Goal: Task Accomplishment & Management: Use online tool/utility

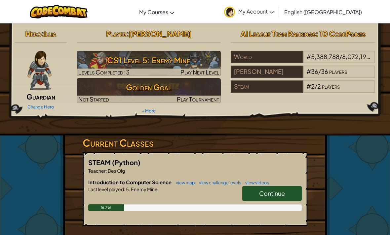
click at [268, 190] on span "Continue" at bounding box center [272, 194] width 26 height 8
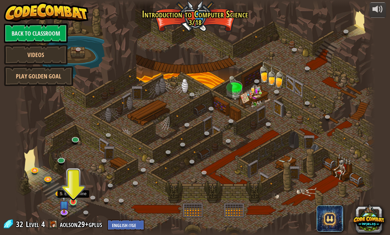
click at [75, 205] on link at bounding box center [73, 202] width 13 height 13
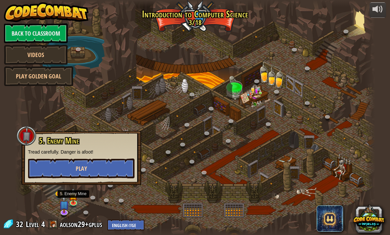
click at [58, 168] on button "Play" at bounding box center [81, 169] width 106 height 20
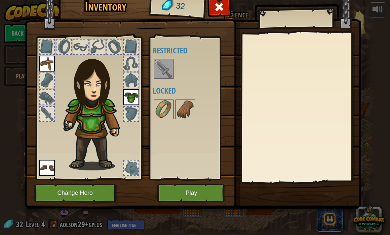
click at [164, 77] on img at bounding box center [163, 69] width 18 height 18
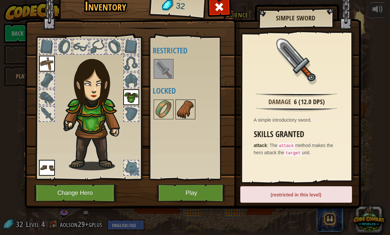
click at [178, 114] on img at bounding box center [185, 109] width 18 height 18
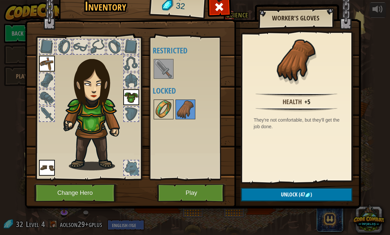
click at [164, 103] on img at bounding box center [163, 109] width 18 height 18
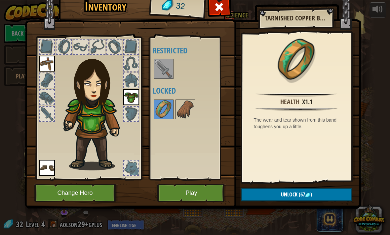
click at [191, 194] on button "Play" at bounding box center [191, 193] width 69 height 18
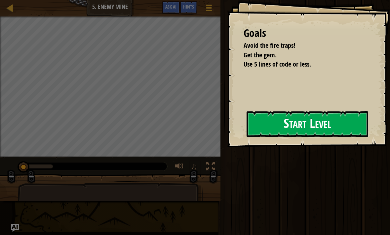
click at [311, 120] on button "Start Level" at bounding box center [307, 124] width 122 height 26
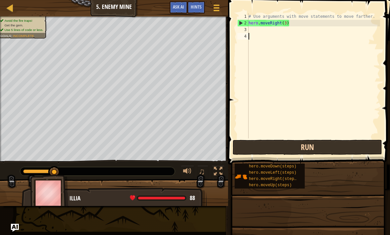
click at [314, 149] on button "Run" at bounding box center [307, 147] width 149 height 15
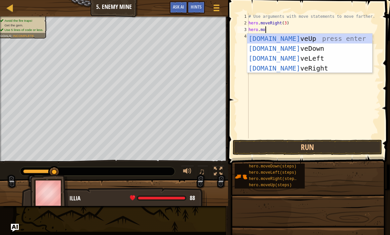
scroll to position [3, 1]
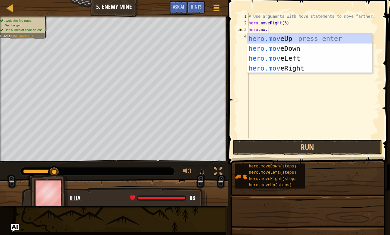
type textarea "hero.move"
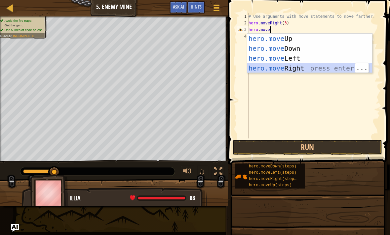
scroll to position [3, 0]
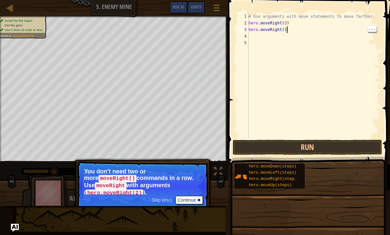
click at [289, 30] on div "# Use arguments with move statements to move farther. hero . moveRight ( 3 ) he…" at bounding box center [313, 82] width 133 height 139
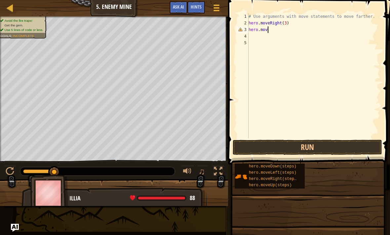
type textarea "hero.move"
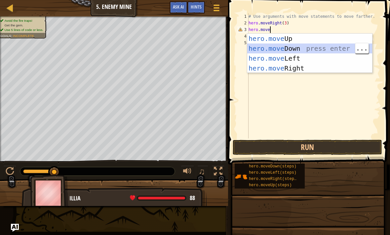
click at [323, 39] on div "hero.move Up press enter hero.move Down press enter hero.move Left press enter …" at bounding box center [309, 63] width 125 height 59
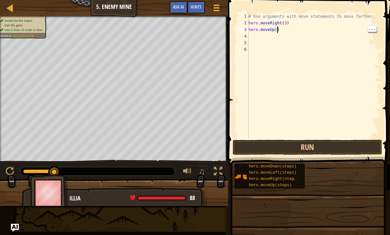
scroll to position [3, 2]
type textarea "hero.moveUp(1)"
click at [304, 148] on button "Run" at bounding box center [307, 147] width 149 height 15
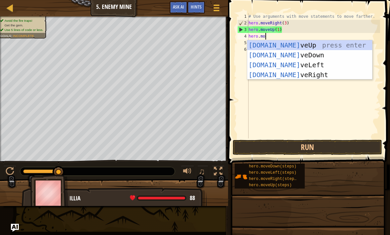
scroll to position [3, 1]
type textarea "hero.move"
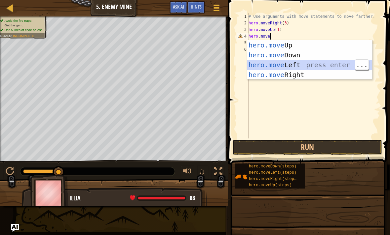
scroll to position [3, 0]
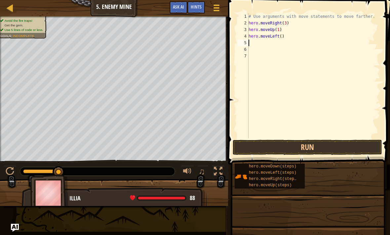
click at [285, 34] on div "# Use arguments with move statements to move farther. hero . moveRight ( 3 ) he…" at bounding box center [313, 82] width 133 height 139
click at [282, 36] on div "# Use arguments with move statements to move farther. hero . moveRight ( 3 ) he…" at bounding box center [313, 82] width 133 height 139
click at [344, 152] on button "Run" at bounding box center [307, 147] width 149 height 15
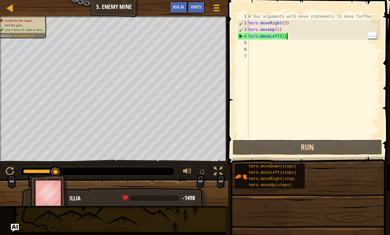
click at [288, 35] on div "# Use arguments with move statements to move farther. hero . moveRight ( 3 ) he…" at bounding box center [313, 82] width 133 height 139
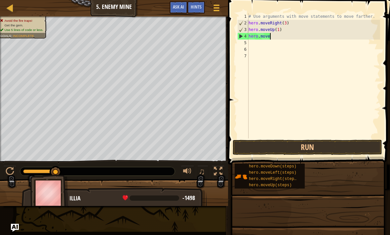
scroll to position [3, 1]
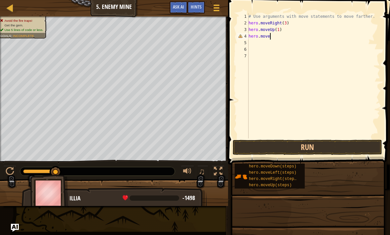
type textarea "hero.moveR"
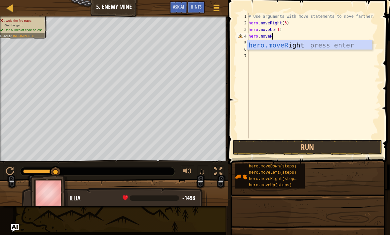
scroll to position [3, 0]
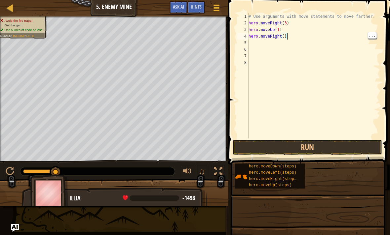
click at [286, 36] on div "# Use arguments with move statements to move farther. hero . moveRight ( 3 ) he…" at bounding box center [313, 82] width 133 height 139
type textarea "hero.moveRight(1)"
click at [326, 147] on button "Run" at bounding box center [307, 147] width 149 height 15
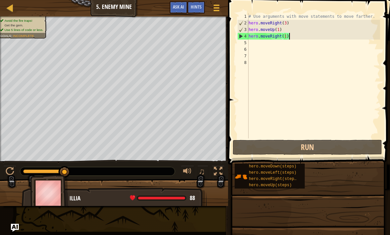
scroll to position [3, 0]
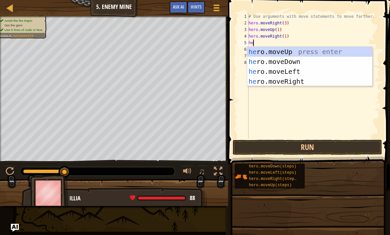
type textarea "her"
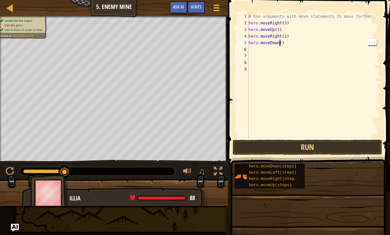
click at [282, 43] on div "# Use arguments with move statements to move farther. hero . moveRight ( 3 ) he…" at bounding box center [313, 82] width 133 height 139
type textarea "hero.moveDown(3)"
click at [309, 149] on button "Run" at bounding box center [307, 147] width 149 height 15
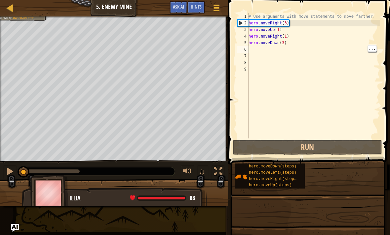
click at [265, 50] on div "# Use arguments with move statements to move farther. hero . moveRight ( 3 ) he…" at bounding box center [313, 82] width 133 height 139
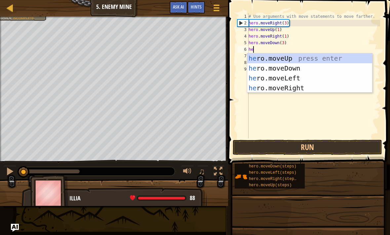
scroll to position [3, 0]
type textarea "hero"
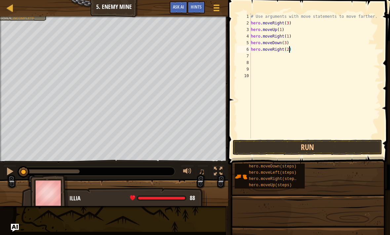
scroll to position [3, 3]
type textarea "hero.moveRight(2)"
click at [329, 143] on button "Run" at bounding box center [307, 147] width 149 height 15
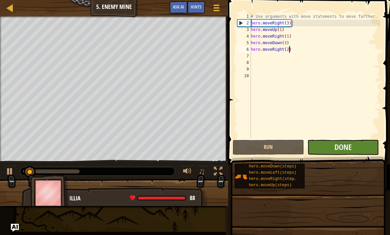
click at [352, 143] on button "Done" at bounding box center [342, 147] width 71 height 15
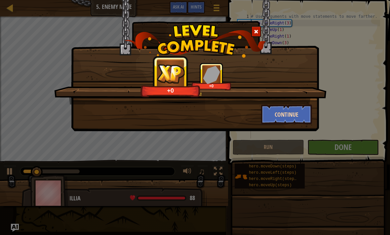
click at [295, 117] on button "Continue" at bounding box center [286, 115] width 51 height 20
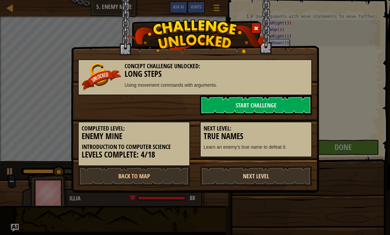
click at [288, 173] on link "Next Level" at bounding box center [256, 176] width 112 height 20
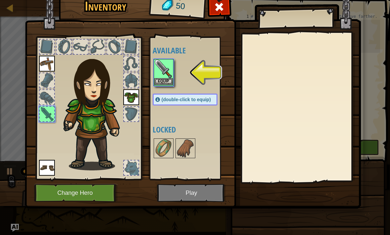
click at [168, 65] on img at bounding box center [163, 69] width 18 height 18
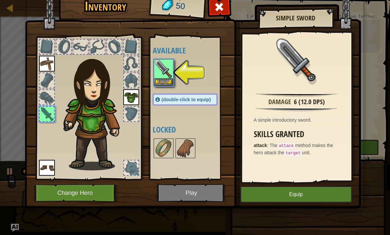
click at [310, 194] on button "Equip" at bounding box center [296, 195] width 112 height 17
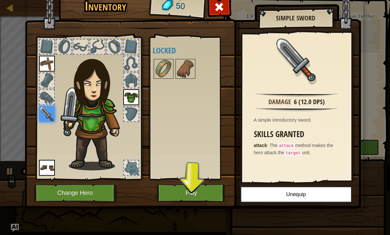
click at [212, 194] on button "Play" at bounding box center [191, 193] width 69 height 18
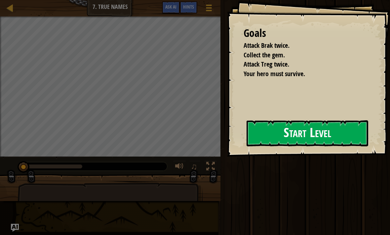
click at [304, 128] on button "Start Level" at bounding box center [307, 134] width 122 height 26
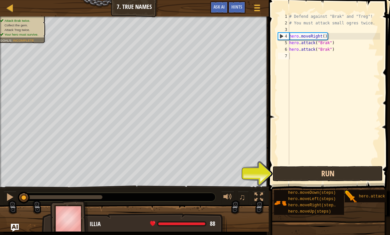
click at [335, 170] on button "Run" at bounding box center [327, 173] width 110 height 15
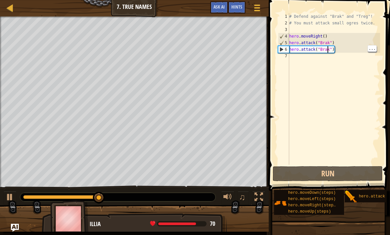
click at [328, 51] on div "# Defend against "Brak" and "Treg"! # You must attack small ogres twice. hero .…" at bounding box center [334, 95] width 92 height 165
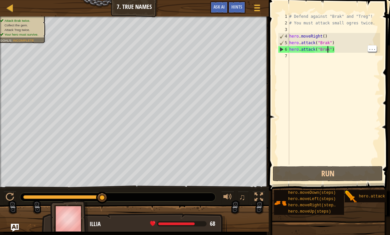
click at [328, 51] on div "# Defend against "Brak" and "Treg"! # You must attack small ogres twice. hero .…" at bounding box center [334, 95] width 92 height 165
click at [328, 50] on div "# Defend against "Brak" and "Treg"! # You must attack small ogres twice. hero .…" at bounding box center [334, 95] width 92 height 165
click at [329, 50] on div "# Defend against "Brak" and "Treg"! # You must attack small ogres twice. hero .…" at bounding box center [334, 95] width 92 height 165
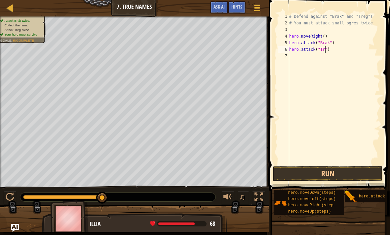
type textarea "hero.attack("Treg")"
click at [343, 170] on button "Run" at bounding box center [327, 173] width 110 height 15
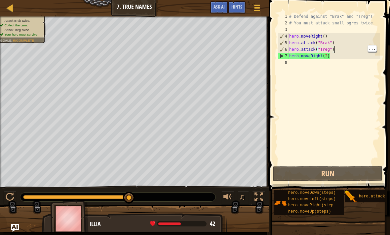
click at [336, 49] on div "# Defend against "Brak" and "Treg"! # You must attack small ogres twice. hero .…" at bounding box center [334, 95] width 92 height 165
click at [330, 47] on div "# Defend against "Brak" and "Treg"! # You must attack small ogres twice. hero .…" at bounding box center [334, 95] width 92 height 165
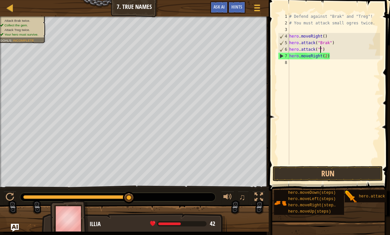
scroll to position [3, 3]
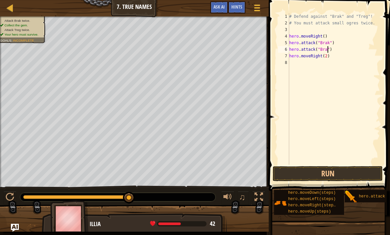
type textarea "hero.attack("Brak")"
click at [339, 57] on div "# Defend against "Brak" and "Treg"! # You must attack small ogres twice. hero .…" at bounding box center [334, 95] width 92 height 165
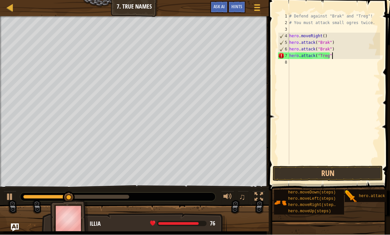
scroll to position [3, 3]
type textarea "hero.attack("Treg")"
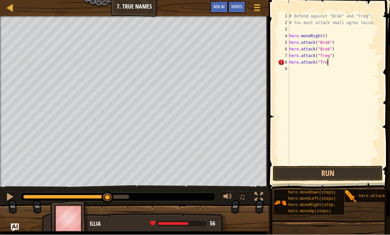
scroll to position [3, 3]
type textarea "hero.attack("Treg")"
click at [347, 172] on button "Run" at bounding box center [327, 173] width 110 height 15
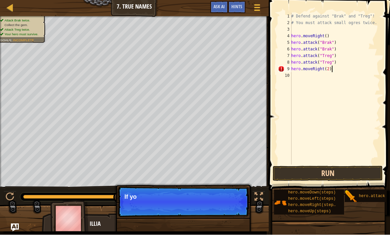
scroll to position [3, 3]
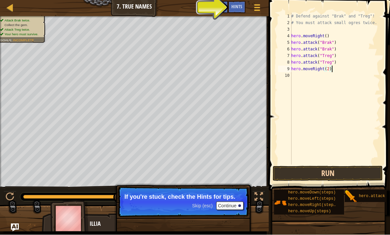
type textarea "hero.moveRight(2)"
click at [340, 169] on button "Run" at bounding box center [327, 173] width 110 height 15
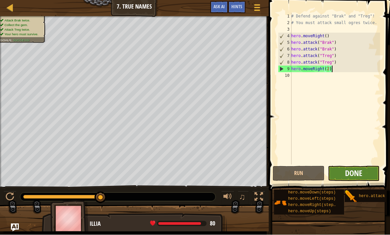
click at [351, 171] on span "Done" at bounding box center [353, 173] width 17 height 11
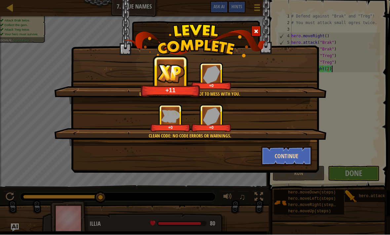
click at [295, 163] on button "Continue" at bounding box center [286, 157] width 51 height 20
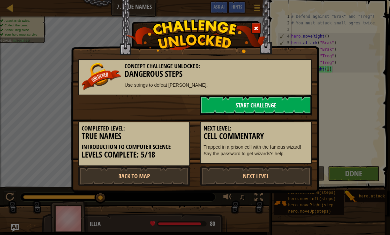
click at [255, 105] on link "Start Challenge" at bounding box center [256, 105] width 112 height 20
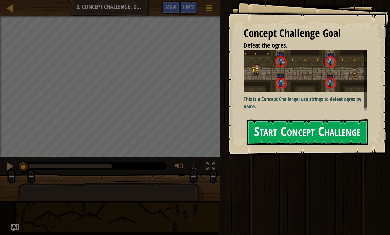
click at [319, 120] on button "Start Concept Challenge" at bounding box center [307, 133] width 122 height 26
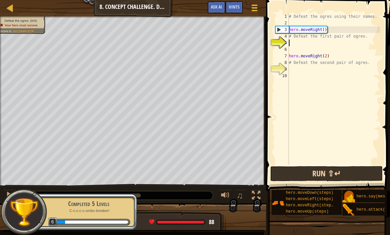
click at [342, 171] on button "Run ⇧↵" at bounding box center [326, 173] width 112 height 15
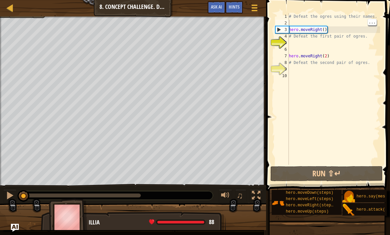
click at [312, 21] on div "# Defeat the ogres using their names. hero . moveRight ( ) # Defeat the first p…" at bounding box center [333, 95] width 92 height 165
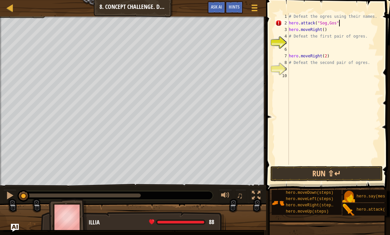
scroll to position [3, 4]
click at [348, 172] on button "Run ⇧↵" at bounding box center [326, 173] width 112 height 15
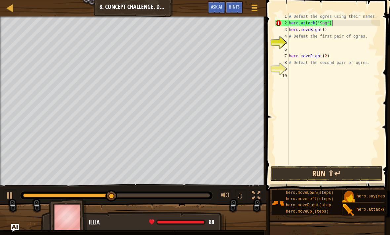
scroll to position [3, 3]
type textarea "hero.attack("Sog")"
click at [342, 174] on button "Run ⇧↵" at bounding box center [326, 173] width 112 height 15
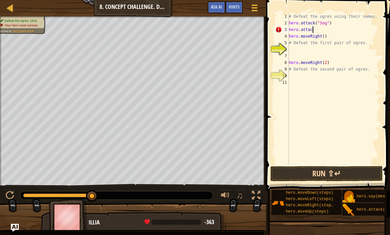
scroll to position [3, 2]
click at [12, 193] on div at bounding box center [10, 196] width 9 height 9
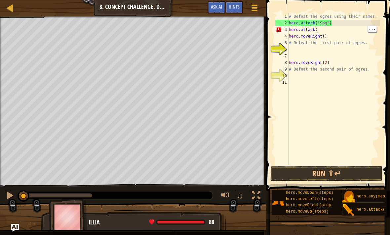
click at [323, 28] on div "# Defeat the ogres using their names. hero . attack ( "Sog" ) hero . attack ( h…" at bounding box center [333, 95] width 92 height 165
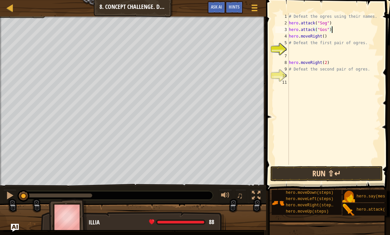
click at [352, 171] on button "Run ⇧↵" at bounding box center [326, 173] width 112 height 15
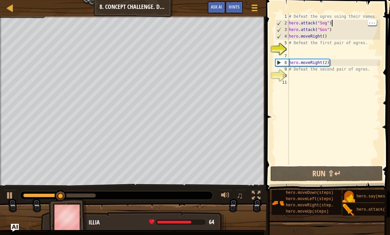
type textarea "hero.moveRight()"
click at [352, 34] on div "# Defeat the ogres using their names. hero . attack ( "Sog" ) hero . attack ( "…" at bounding box center [333, 95] width 92 height 165
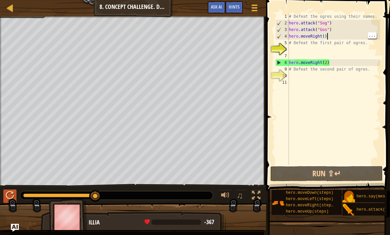
click at [15, 196] on button at bounding box center [9, 197] width 13 height 14
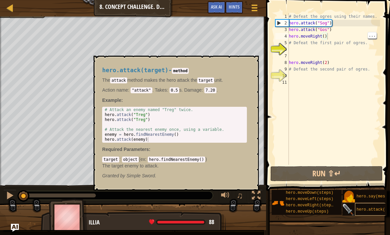
click at [373, 211] on span "hero.attack(target)" at bounding box center [378, 210] width 45 height 5
click at [232, 9] on span "Hints" at bounding box center [234, 7] width 11 height 6
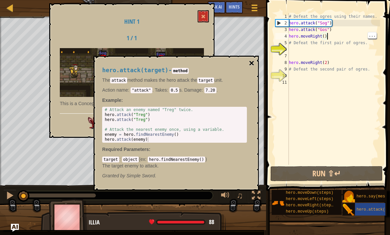
click at [249, 64] on button "×" at bounding box center [251, 63] width 5 height 9
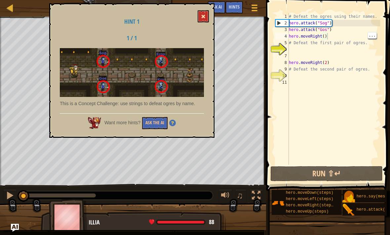
click at [203, 11] on button at bounding box center [203, 16] width 11 height 12
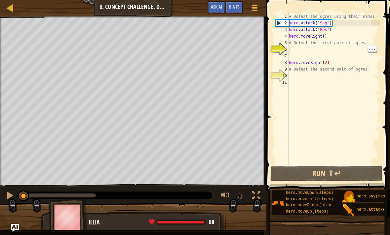
click at [342, 49] on div "# Defeat the ogres using their names. hero . attack ( "Sog" ) hero . attack ( "…" at bounding box center [333, 95] width 92 height 165
click at [341, 33] on div "# Defeat the ogres using their names. hero . attack ( "Sog" ) hero . attack ( "…" at bounding box center [333, 95] width 92 height 165
click at [323, 35] on div "# Defeat the ogres using their names. hero . attack ( "Sog" ) hero . attack ( "…" at bounding box center [333, 95] width 92 height 165
click at [324, 35] on div "# Defeat the ogres using their names. hero . attack ( "Sog" ) hero . attack ( "…" at bounding box center [333, 95] width 92 height 165
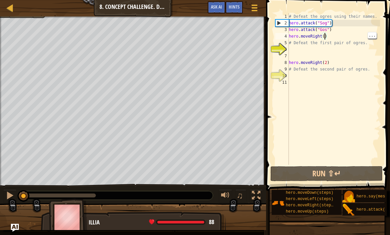
scroll to position [3, 3]
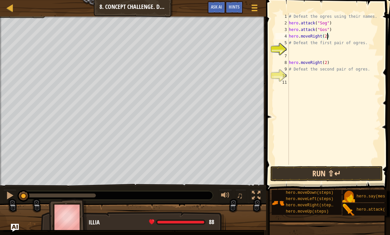
click at [343, 170] on button "Run ⇧↵" at bounding box center [326, 173] width 112 height 15
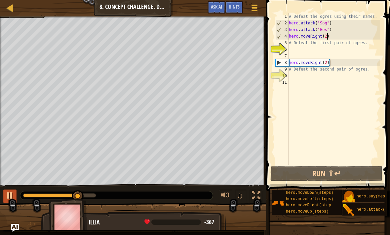
click at [9, 197] on div at bounding box center [10, 196] width 9 height 9
click at [10, 194] on div at bounding box center [10, 196] width 9 height 9
click at [10, 197] on div at bounding box center [10, 196] width 9 height 9
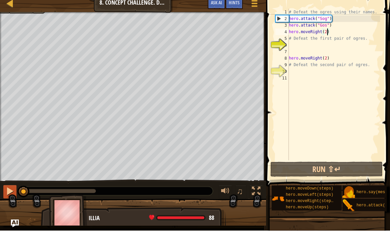
type textarea "hero.attack("Sog")"
click at [344, 21] on div "# Defeat the ogres using their names. hero . attack ( "Sog" ) hero . attack ( "…" at bounding box center [333, 95] width 92 height 165
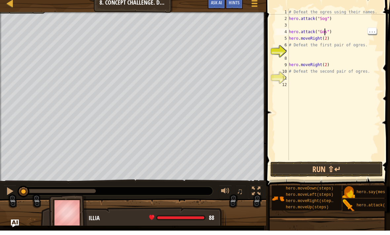
click at [325, 32] on div "# Defeat the ogres using their names. hero . attack ( "Sog" ) hero . attack ( "…" at bounding box center [333, 95] width 92 height 165
click at [326, 35] on div "# Defeat the ogres using their names. hero . attack ( "Sog" ) hero . attack ( "…" at bounding box center [333, 95] width 92 height 165
type textarea "hero.moveRight(2)"
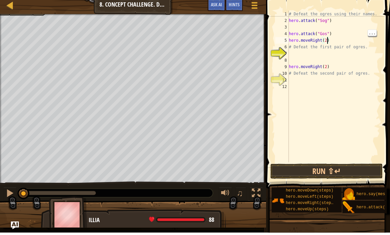
click at [306, 25] on div "# Defeat the ogres using their names. hero . attack ( "Sog" ) hero . attack ( "…" at bounding box center [333, 95] width 92 height 165
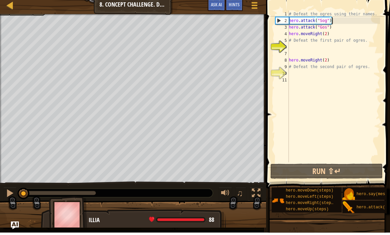
click at [324, 29] on div "# Defeat the ogres using their names. hero . attack ( "Sog" ) hero . attack ( "…" at bounding box center [333, 95] width 92 height 165
click at [326, 29] on div "# Defeat the ogres using their names. hero . attack ( "Sog" ) hero . attack ( "…" at bounding box center [333, 95] width 92 height 165
click at [327, 29] on div "# Defeat the ogres using their names. hero . attack ( "Sog" ) hero . attack ( "…" at bounding box center [333, 95] width 92 height 165
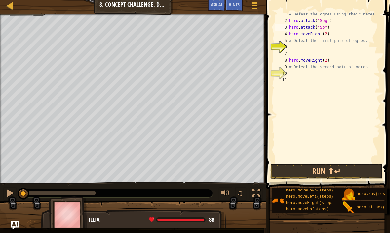
scroll to position [3, 3]
type textarea "hero.attack("Sog")"
click at [353, 173] on button "Run ⇧↵" at bounding box center [326, 173] width 112 height 15
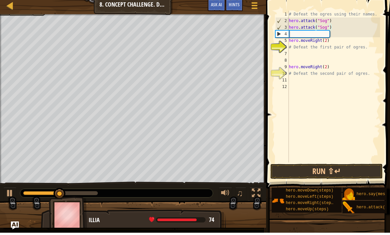
scroll to position [3, 0]
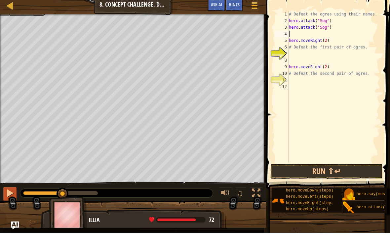
click at [12, 192] on div at bounding box center [10, 196] width 9 height 9
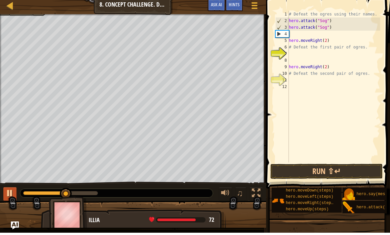
click at [15, 194] on button at bounding box center [9, 197] width 13 height 14
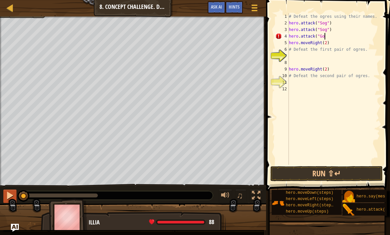
scroll to position [3, 3]
type textarea "hero.attack("Gos")"
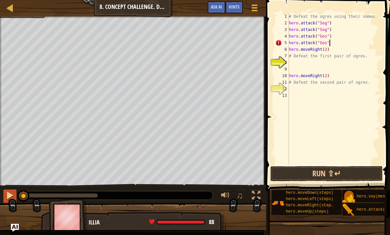
type textarea "hero.attack("Gos")"
click at [334, 50] on div "# Defeat the ogres using their names. hero . attack ( "Sog" ) hero . attack ( "…" at bounding box center [333, 95] width 92 height 165
type textarea "hero.moveDown(1)"
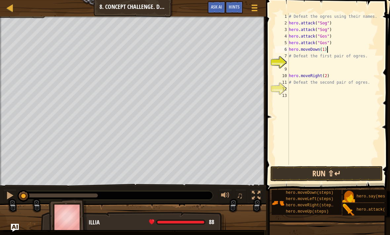
click at [346, 172] on button "Run ⇧↵" at bounding box center [326, 173] width 112 height 15
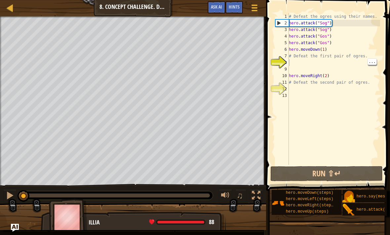
click at [305, 64] on div "# Defeat the ogres using their names. hero . attack ( "Sog" ) hero . attack ( "…" at bounding box center [333, 95] width 92 height 165
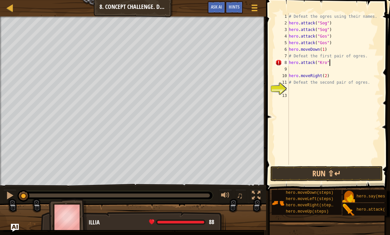
type textarea "hero.attack("Kro")"
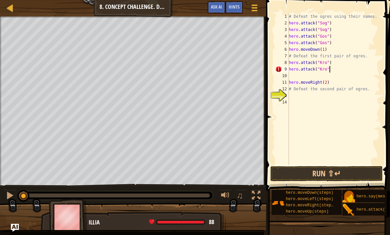
type textarea "hero.attack("Kro")"
click at [326, 84] on div "# Defeat the ogres using their names. hero . attack ( "Sog" ) hero . attack ( "…" at bounding box center [333, 95] width 92 height 165
click at [344, 79] on div "# Defeat the ogres using their names. hero . attack ( "Sog" ) hero . attack ( "…" at bounding box center [333, 95] width 92 height 165
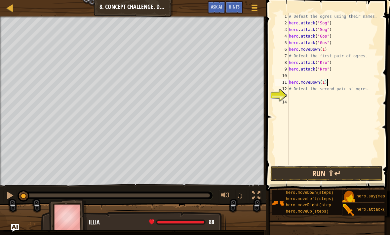
type textarea "hero.moveDown(1)"
click at [343, 175] on button "Run ⇧↵" at bounding box center [326, 173] width 112 height 15
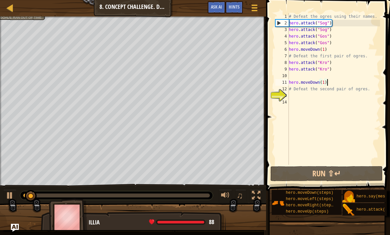
scroll to position [3, 0]
type textarea "hero.attack("Kro")"
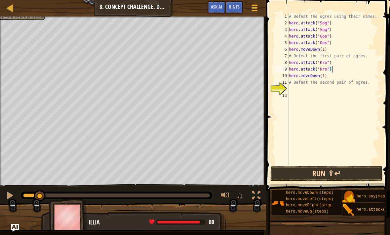
click at [345, 174] on button "Run ⇧↵" at bounding box center [326, 173] width 112 height 15
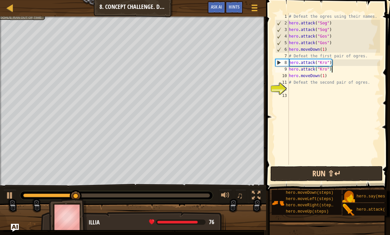
click at [344, 175] on button "Run ⇧↵" at bounding box center [326, 173] width 112 height 15
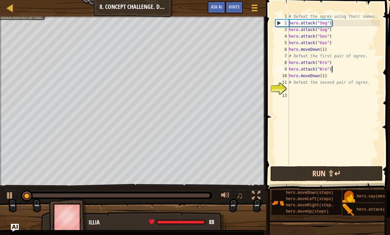
click at [345, 175] on button "Run ⇧↵" at bounding box center [326, 173] width 112 height 15
click at [346, 174] on button "Run ⇧↵" at bounding box center [326, 173] width 112 height 15
click at [344, 174] on button "Run ⇧↵" at bounding box center [326, 173] width 112 height 15
click at [345, 175] on button "Run ⇧↵" at bounding box center [326, 173] width 112 height 15
click at [341, 173] on button "Run ⇧↵" at bounding box center [326, 173] width 112 height 15
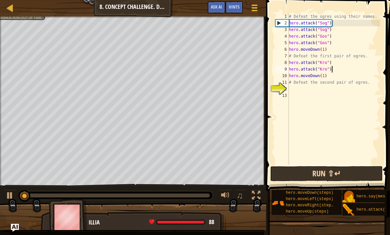
click at [349, 172] on button "Run ⇧↵" at bounding box center [326, 173] width 112 height 15
click at [348, 173] on button "Running" at bounding box center [326, 173] width 112 height 15
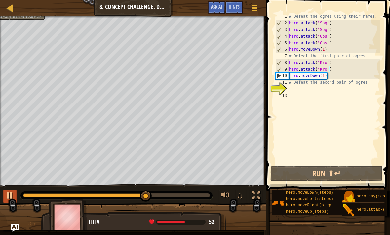
click at [11, 198] on div at bounding box center [10, 196] width 9 height 9
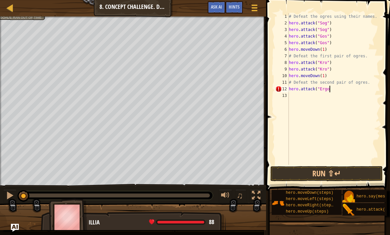
scroll to position [3, 3]
type textarea "hero.attack("Ergo")"
click at [333, 172] on button "Run ⇧↵" at bounding box center [326, 173] width 112 height 15
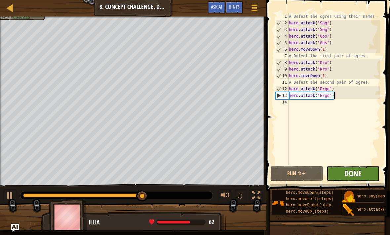
click at [357, 172] on span "Done" at bounding box center [352, 173] width 17 height 11
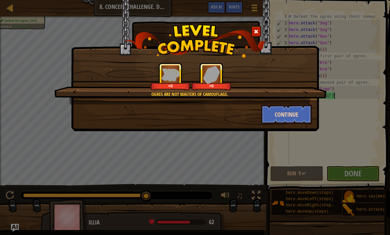
click at [291, 115] on button "Continue" at bounding box center [286, 115] width 51 height 20
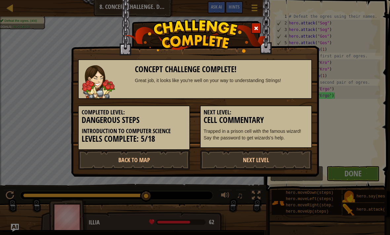
click at [302, 111] on h5 "Next Level:" at bounding box center [255, 112] width 105 height 7
click at [291, 157] on link "Next Level" at bounding box center [256, 160] width 112 height 20
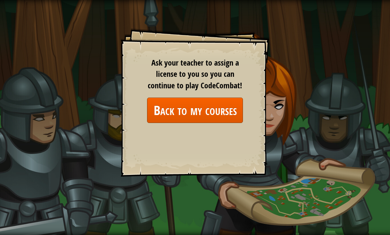
click at [224, 109] on link "Back to my courses" at bounding box center [195, 110] width 96 height 25
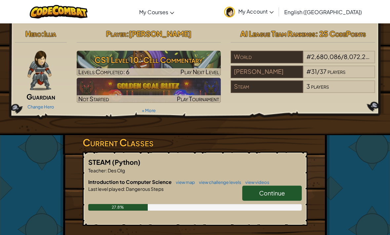
click at [275, 189] on link "Continue" at bounding box center [271, 193] width 59 height 15
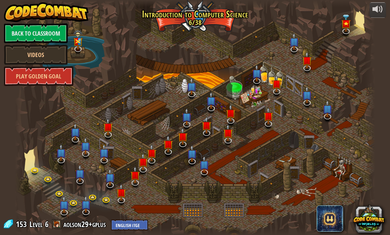
click at [279, 190] on div at bounding box center [195, 117] width 360 height 235
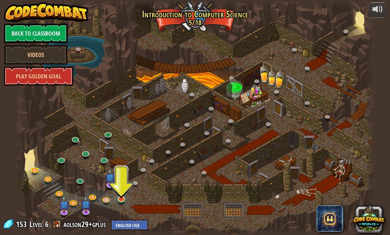
click at [123, 195] on img at bounding box center [121, 190] width 9 height 20
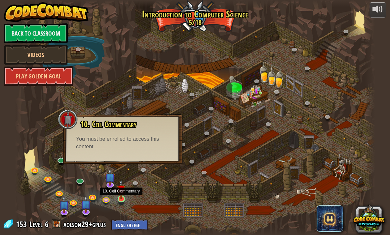
click at [124, 198] on img at bounding box center [121, 190] width 9 height 20
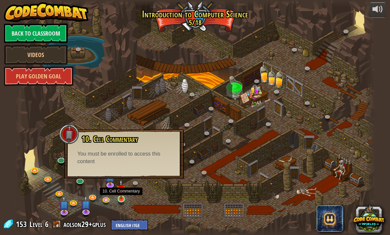
click at [121, 197] on img at bounding box center [121, 190] width 9 height 20
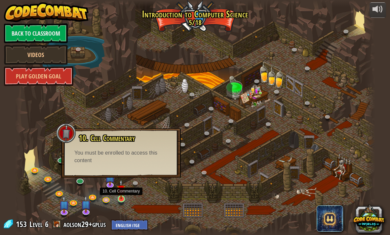
click at [121, 199] on img at bounding box center [121, 190] width 9 height 20
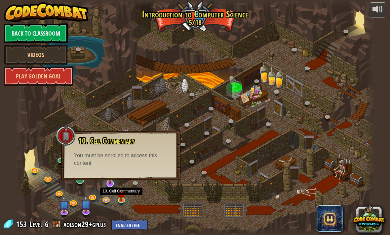
click at [108, 184] on img at bounding box center [110, 173] width 10 height 23
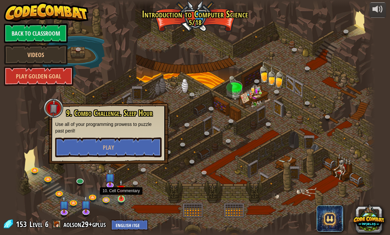
click at [121, 201] on link at bounding box center [121, 200] width 13 height 13
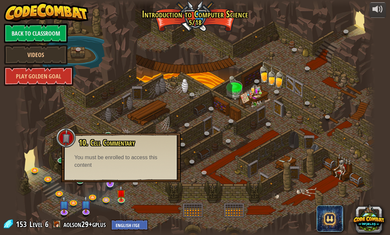
click at [111, 185] on img at bounding box center [110, 173] width 10 height 23
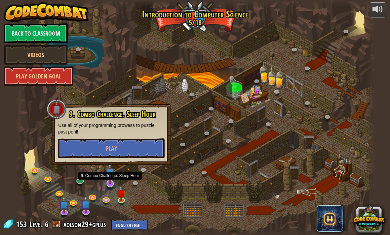
click at [119, 146] on button "Play" at bounding box center [111, 149] width 106 height 20
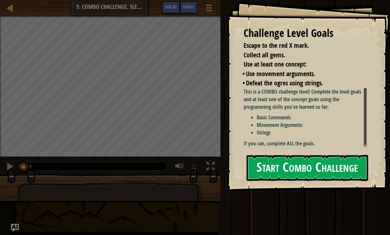
click at [325, 155] on button "Start Combo Challenge" at bounding box center [307, 168] width 122 height 26
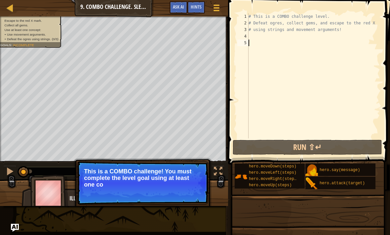
click at [322, 35] on div "# This is a COMBO challenge level. # Defeat [PERSON_NAME], collect gems, and es…" at bounding box center [313, 82] width 133 height 139
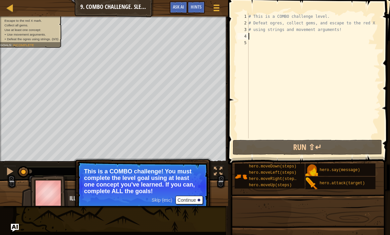
click at [189, 196] on button "Continue" at bounding box center [188, 200] width 27 height 9
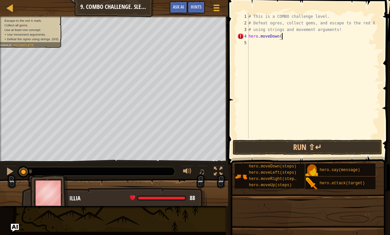
scroll to position [3, 3]
type textarea "hero.moveDown(1)"
type textarea "hero.attack(Bubble)"
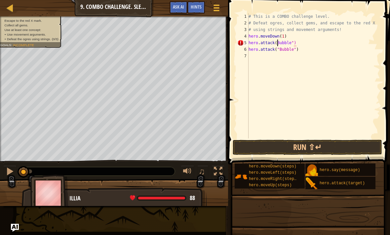
click at [276, 44] on div "# This is a COMBO challenge level. # Defeat [PERSON_NAME], collect gems, and es…" at bounding box center [313, 82] width 133 height 139
type textarea "hero.attack("Bubble")"
type textarea "hero.moveRight(2)"
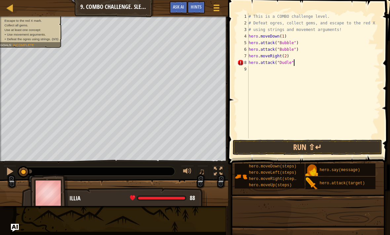
type textarea "hero.attack("Dudle")"
type textarea "H"
type textarea "hero.attack("Dudle")"
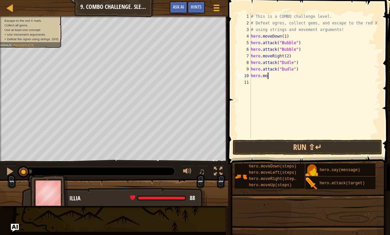
scroll to position [3, 1]
click at [280, 36] on div "# This is a COMBO challenge level. # Defeat [PERSON_NAME], collect gems, and es…" at bounding box center [314, 82] width 131 height 139
click at [282, 35] on div "# This is a COMBO challenge level. # Defeat [PERSON_NAME], collect gems, and es…" at bounding box center [314, 82] width 131 height 139
type textarea "hero.moveUp(1)"
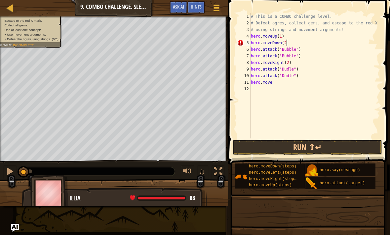
type textarea "hero.moveDown(2)"
click at [293, 85] on div "# This is a COMBO challenge level. # Defeat [PERSON_NAME], collect gems, and es…" at bounding box center [314, 82] width 131 height 139
click at [324, 143] on button "Run ⇧↵" at bounding box center [307, 147] width 149 height 15
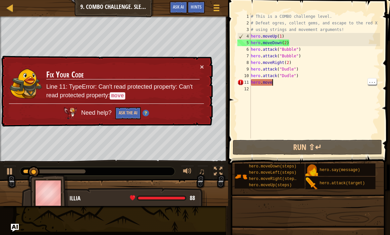
click at [197, 67] on td "Fix Your Code Line 11: TypeError: Can't read protected property: Can't read pro…" at bounding box center [123, 83] width 154 height 40
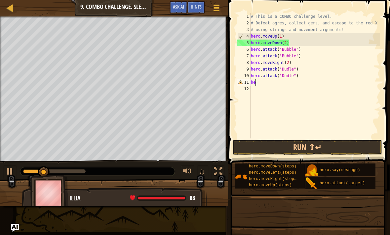
type textarea "h"
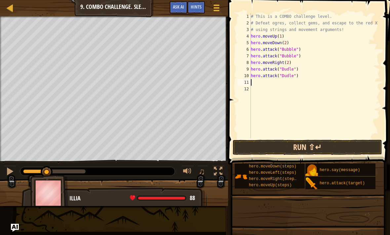
click at [322, 147] on button "Run ⇧↵" at bounding box center [307, 147] width 149 height 15
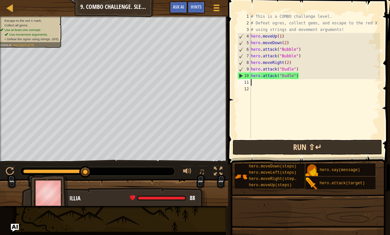
type textarea "hero.attack("Dudle")"
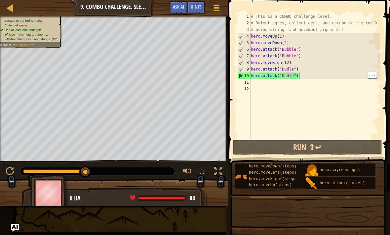
click at [291, 85] on div "# This is a COMBO challenge level. # Defeat [PERSON_NAME], collect gems, and es…" at bounding box center [314, 82] width 130 height 139
click at [9, 170] on div at bounding box center [10, 171] width 9 height 9
click at [8, 170] on div at bounding box center [10, 171] width 9 height 9
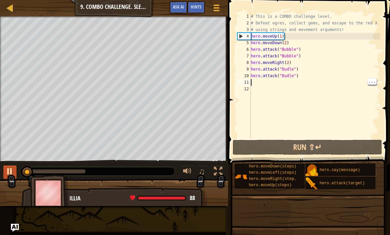
click at [8, 172] on div at bounding box center [10, 171] width 9 height 9
click at [10, 173] on div at bounding box center [10, 171] width 9 height 9
click at [13, 176] on div at bounding box center [10, 171] width 9 height 9
click at [296, 42] on div "# This is a COMBO challenge level. # Defeat [PERSON_NAME], collect gems, and es…" at bounding box center [314, 82] width 130 height 139
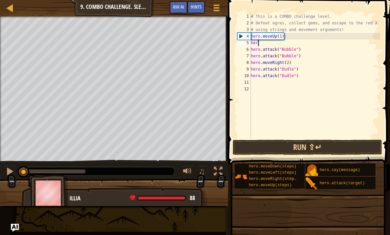
type textarea "h"
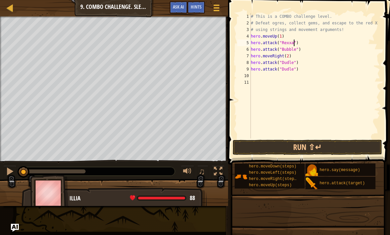
scroll to position [3, 4]
click at [296, 50] on div "# This is a COMBO challenge level. # Defeat [PERSON_NAME], collect gems, and es…" at bounding box center [314, 82] width 130 height 139
click at [295, 61] on div "# This is a COMBO challenge level. # Defeat [PERSON_NAME], collect gems, and es…" at bounding box center [314, 82] width 130 height 139
click at [294, 63] on div "# This is a COMBO challenge level. # Defeat [PERSON_NAME], collect gems, and es…" at bounding box center [314, 82] width 130 height 139
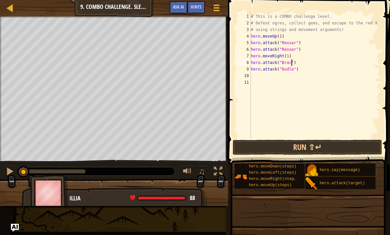
scroll to position [3, 4]
click at [293, 67] on div "# This is a COMBO challenge level. # Defeat [PERSON_NAME], collect gems, and es…" at bounding box center [314, 82] width 130 height 139
type textarea "hero.attack("Brack")"
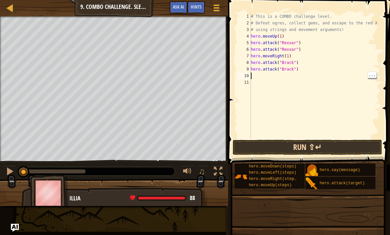
click at [319, 150] on button "Run ⇧↵" at bounding box center [307, 147] width 149 height 15
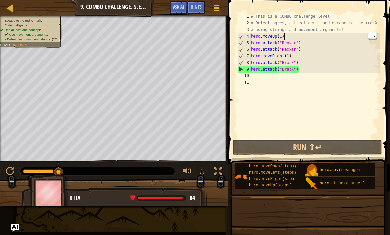
click at [289, 36] on div "# This is a COMBO challenge level. # Defeat [PERSON_NAME], collect gems, and es…" at bounding box center [314, 82] width 130 height 139
type textarea "# using strings and movement arguments!"
click at [349, 31] on div "# This is a COMBO challenge level. # Defeat [PERSON_NAME], collect gems, and es…" at bounding box center [314, 82] width 130 height 139
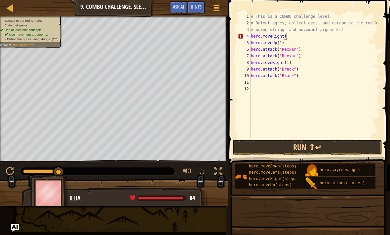
scroll to position [3, 3]
type textarea "hero.moveRight(2)"
type textarea "hero.attack("Ursa")"
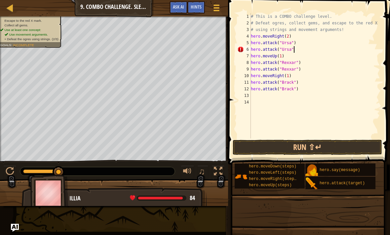
type textarea "hero.attack("Ursa")"
type textarea "hero.moveDown(1)"
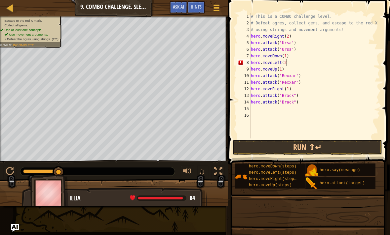
scroll to position [3, 3]
click at [281, 67] on div "# This is a COMBO challenge level. # Defeat [PERSON_NAME], collect gems, and es…" at bounding box center [314, 82] width 130 height 139
type textarea "hero.moveUp(2)"
click at [262, 106] on div "# This is a COMBO challenge level. # Defeat [PERSON_NAME], collect gems, and es…" at bounding box center [314, 82] width 130 height 139
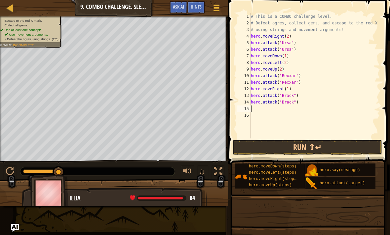
scroll to position [3, 0]
click at [12, 167] on div at bounding box center [10, 171] width 9 height 9
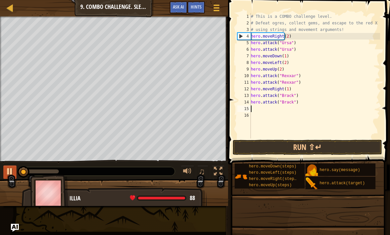
click at [14, 167] on div at bounding box center [10, 171] width 9 height 9
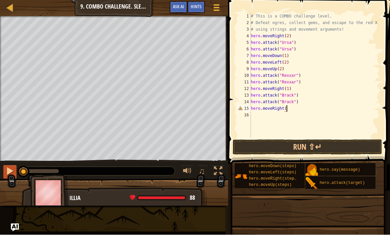
scroll to position [3, 3]
type textarea "hero.moveRight(2)"
click at [332, 144] on button "Run ⇧↵" at bounding box center [307, 147] width 149 height 15
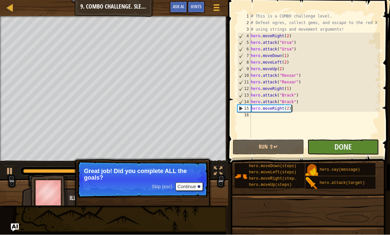
click at [359, 143] on button "Done" at bounding box center [342, 147] width 71 height 15
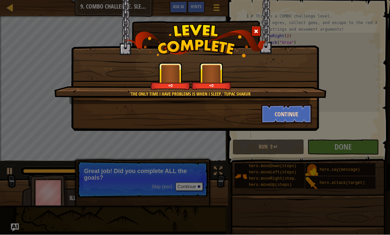
click at [289, 113] on button "Continue" at bounding box center [286, 115] width 51 height 20
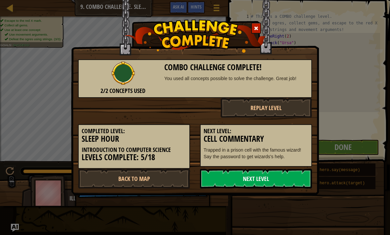
click at [278, 174] on link "Next Level" at bounding box center [256, 179] width 112 height 20
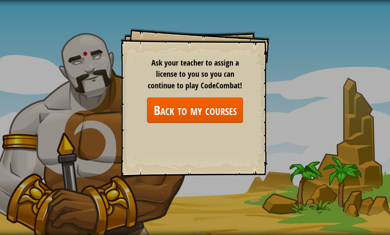
click at [226, 98] on link "Back to my courses" at bounding box center [195, 110] width 96 height 25
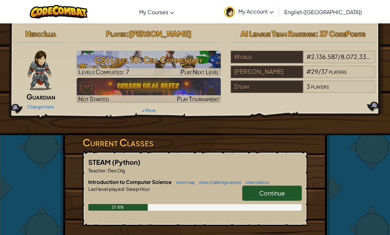
click at [281, 197] on link "Continue" at bounding box center [271, 193] width 59 height 15
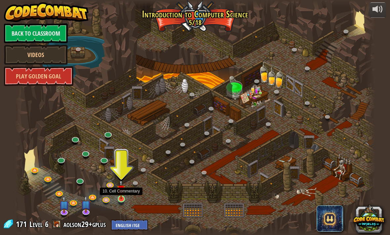
click at [119, 201] on link at bounding box center [121, 200] width 13 height 13
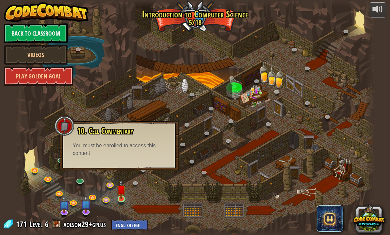
click at [122, 206] on div "25. Kithgard Gates (Locked) Escape the Kithgard dungeons, and don't let the gua…" at bounding box center [195, 117] width 360 height 235
click at [122, 206] on div at bounding box center [195, 117] width 360 height 235
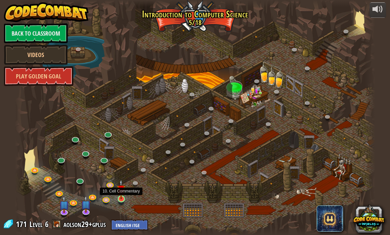
click at [122, 200] on link at bounding box center [121, 200] width 13 height 13
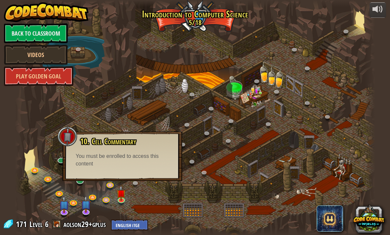
click at [130, 165] on div "You must be enrolled to access this content" at bounding box center [122, 160] width 93 height 15
click at [148, 186] on div at bounding box center [195, 117] width 360 height 235
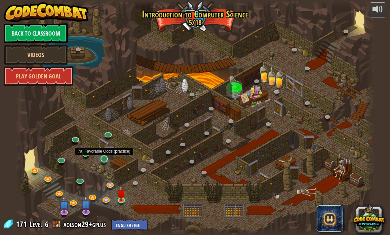
click at [103, 163] on link at bounding box center [104, 159] width 13 height 13
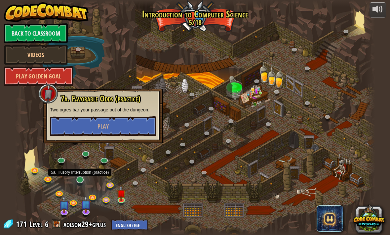
click at [80, 182] on link at bounding box center [80, 180] width 13 height 13
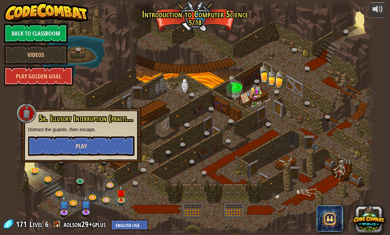
click at [72, 149] on button "Play" at bounding box center [81, 146] width 106 height 20
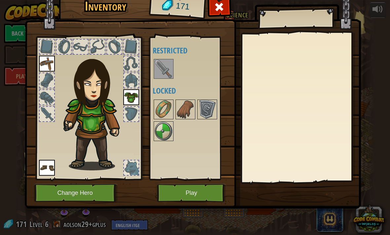
click at [153, 63] on div at bounding box center [192, 69] width 78 height 22
click at [182, 193] on button "Play" at bounding box center [191, 193] width 69 height 18
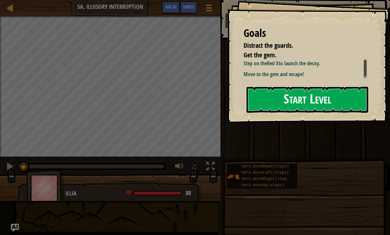
click at [305, 123] on div "Goals Distract the guards. Get the gem. Step on the Red X to launch the decoy. …" at bounding box center [308, 61] width 163 height 123
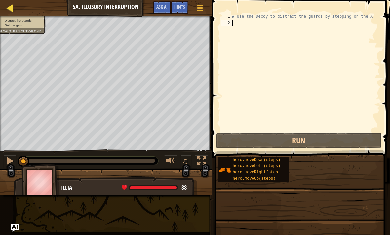
click at [7, 8] on div at bounding box center [10, 8] width 8 height 8
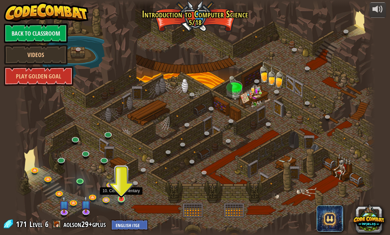
click at [120, 203] on link at bounding box center [121, 200] width 13 height 13
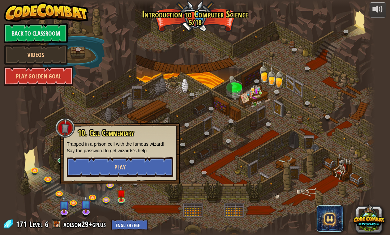
click at [123, 170] on span "Play" at bounding box center [119, 167] width 11 height 8
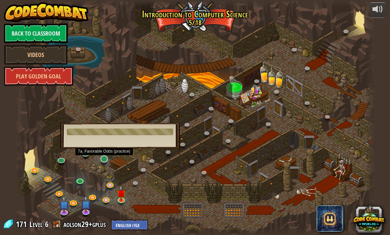
click at [104, 165] on div "25. Kithgard Gates (Locked) Escape the Kithgard dungeons, and don't let the gua…" at bounding box center [195, 117] width 360 height 235
click at [105, 160] on link at bounding box center [104, 159] width 13 height 13
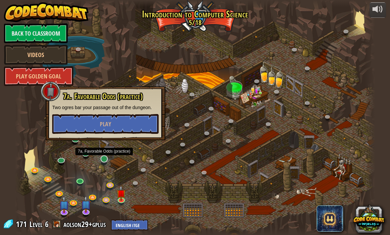
click at [105, 160] on link at bounding box center [104, 159] width 13 height 13
click at [104, 127] on span "Play" at bounding box center [105, 124] width 11 height 8
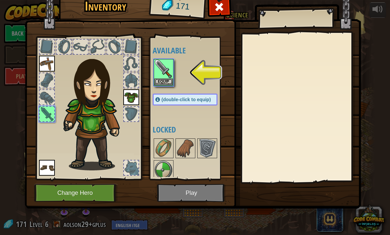
click at [167, 91] on div "Available Equip Equip Equip Equip (double-click to equip) Locked" at bounding box center [192, 109] width 78 height 138
click at [164, 81] on button "Equip" at bounding box center [163, 81] width 18 height 7
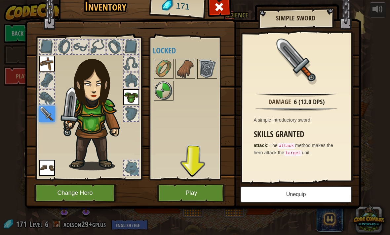
click at [279, 195] on button "Unequip" at bounding box center [296, 195] width 112 height 17
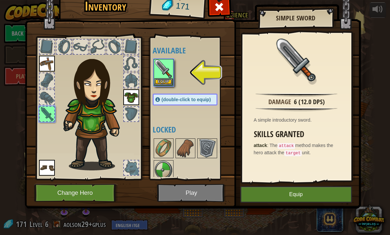
click at [279, 195] on button "Equip" at bounding box center [296, 195] width 112 height 17
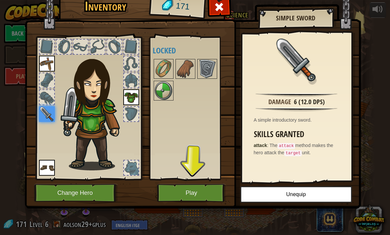
click at [199, 197] on button "Play" at bounding box center [191, 193] width 69 height 18
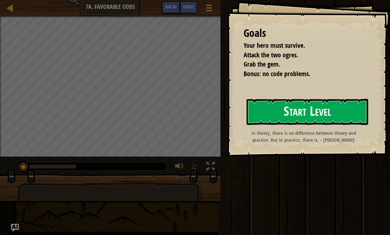
click at [300, 118] on button "Start Level" at bounding box center [307, 112] width 122 height 26
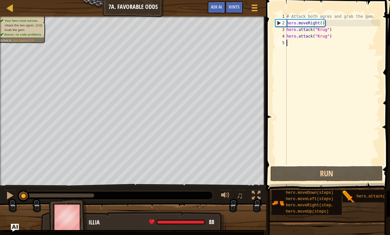
click at [297, 41] on div "# Attack both ogres and grab the gem. hero . moveRight ( ) hero . attack ( "Kru…" at bounding box center [332, 95] width 95 height 165
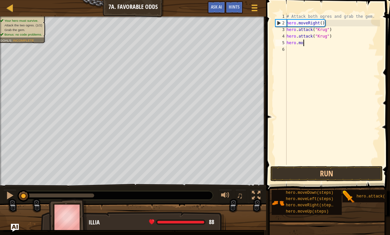
scroll to position [3, 1]
click at [322, 23] on div "# Attack both ogres and grab the gem. hero . moveRight ( ) hero . attack ( "[PE…" at bounding box center [332, 95] width 95 height 165
click at [314, 45] on div "# Attack both ogres and grab the gem. hero . moveRight ( 1 ) hero . attack ( "[…" at bounding box center [332, 95] width 95 height 165
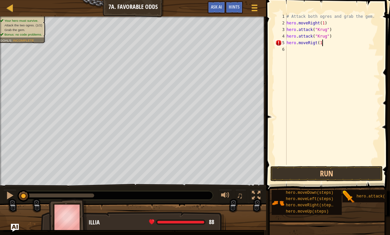
type textarea "hero.moveRigt(1)"
type textarea "hero.moveUp(1)"
type textarea "hero.moveLeft(1)"
type textarea "hero.attack("Grump")"
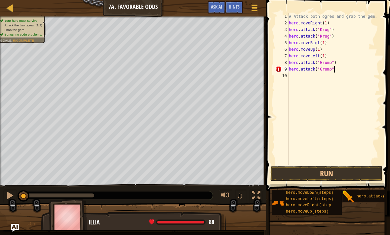
type textarea "hero.attack("Grump")"
click at [349, 171] on button "Run" at bounding box center [326, 173] width 112 height 15
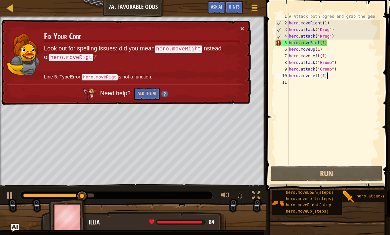
click at [237, 25] on td "Fix Your Code Look out for spelling issues: did you mean hero.moveRight instead…" at bounding box center [142, 54] width 197 height 59
click at [238, 30] on td "Fix Your Code Look out for spelling issues: did you mean hero.moveRight instead…" at bounding box center [142, 54] width 197 height 59
click at [317, 44] on div "# Attack both ogres and grab the gem. hero . moveRight ( 1 ) hero . attack ( "[…" at bounding box center [333, 95] width 93 height 165
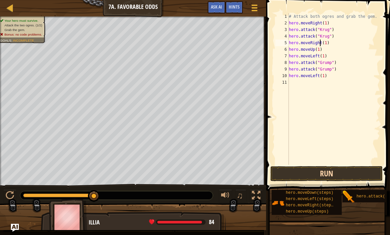
type textarea "hero.moveRight(1)"
click at [309, 179] on button "Run" at bounding box center [326, 173] width 112 height 15
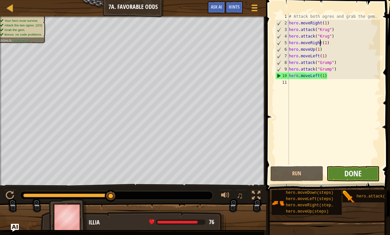
click at [356, 170] on span "Done" at bounding box center [352, 173] width 17 height 11
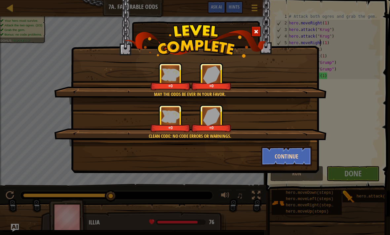
click at [298, 157] on button "Continue" at bounding box center [286, 157] width 51 height 20
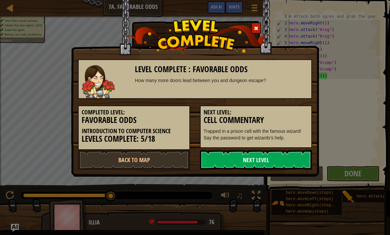
click at [295, 160] on link "Next Level" at bounding box center [256, 160] width 112 height 20
click at [298, 157] on link "Next Level" at bounding box center [256, 160] width 112 height 20
click at [297, 159] on link "Next Level" at bounding box center [256, 160] width 112 height 20
click at [299, 159] on link "Next Level" at bounding box center [256, 160] width 112 height 20
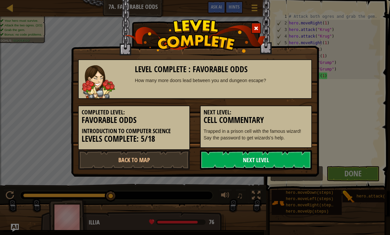
click at [298, 156] on link "Next Level" at bounding box center [256, 160] width 112 height 20
click at [294, 162] on link "Next Level" at bounding box center [256, 160] width 112 height 20
drag, startPoint x: 294, startPoint y: 162, endPoint x: 0, endPoint y: 0, distance: 336.0
click at [294, 1] on html "Map Introduction to Computer Science 7a. Favorable Odds Game Menu Done Hints As…" at bounding box center [195, 0] width 390 height 1
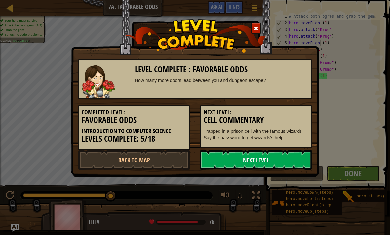
click at [294, 162] on link "Next Level" at bounding box center [256, 160] width 112 height 20
click at [293, 162] on link "Next Level" at bounding box center [256, 160] width 112 height 20
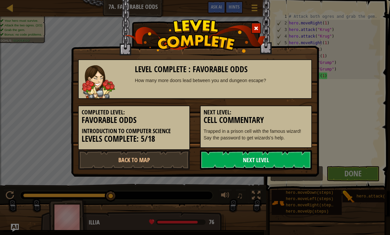
click at [293, 162] on link "Next Level" at bounding box center [256, 160] width 112 height 20
click at [294, 162] on link "Next Level" at bounding box center [256, 160] width 112 height 20
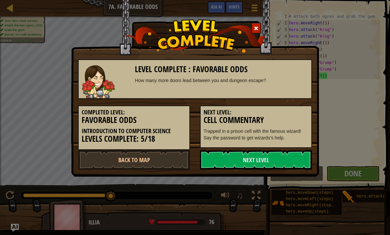
click at [350, 160] on div "Level Complete : Favorable Odds How many more doors lead between you and dungeo…" at bounding box center [195, 117] width 390 height 235
click at [123, 161] on link "Back to Map" at bounding box center [134, 160] width 112 height 20
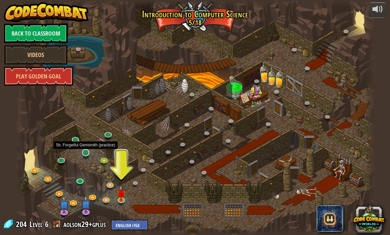
click at [85, 154] on link at bounding box center [85, 153] width 13 height 13
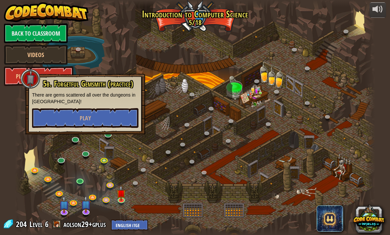
click at [89, 107] on div "5b. Forgetful Gemsmith (practice) There are gems scattered all over the dungeon…" at bounding box center [85, 104] width 106 height 49
click at [90, 113] on button "Play" at bounding box center [85, 118] width 106 height 20
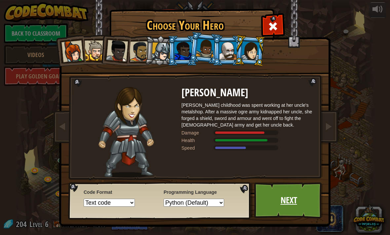
click at [276, 195] on link "Next" at bounding box center [288, 201] width 69 height 36
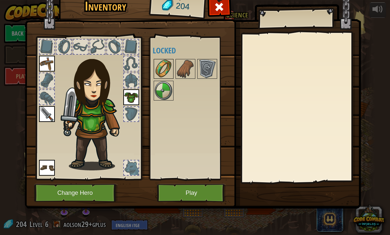
click at [162, 74] on img at bounding box center [163, 69] width 18 height 18
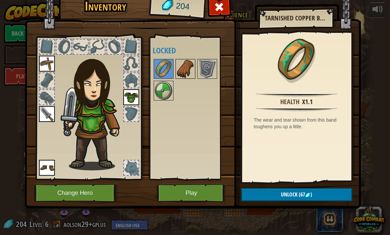
click at [183, 67] on img at bounding box center [185, 69] width 18 height 18
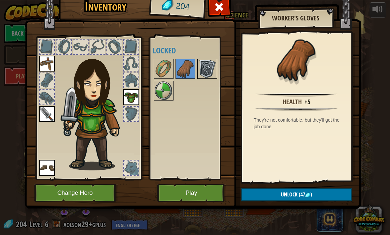
click at [203, 63] on img at bounding box center [207, 69] width 18 height 18
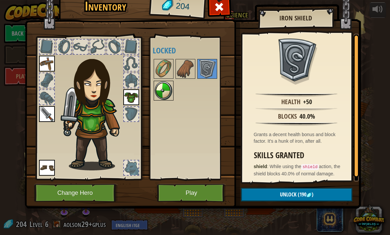
click at [161, 89] on img at bounding box center [163, 91] width 18 height 18
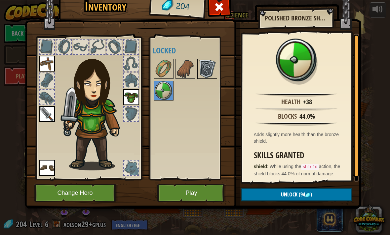
click at [205, 65] on img at bounding box center [207, 69] width 18 height 18
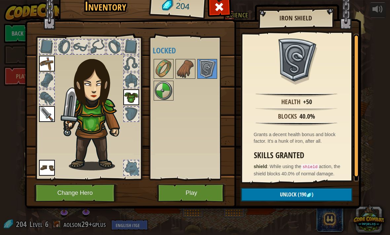
click at [313, 195] on span ")" at bounding box center [312, 194] width 2 height 7
click at [313, 195] on button "Confirm" at bounding box center [296, 195] width 111 height 14
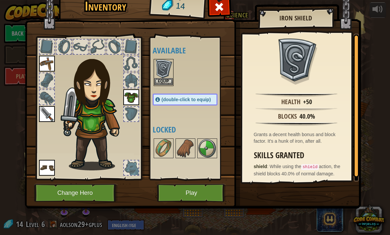
click at [161, 69] on img at bounding box center [163, 69] width 18 height 18
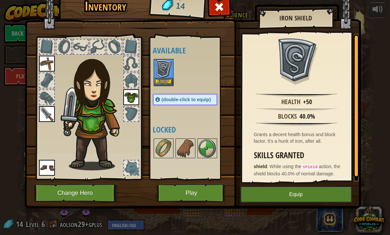
click at [161, 69] on img at bounding box center [163, 69] width 18 height 18
click at [203, 160] on div "Available Equip Equip Equip Equip Equip (double-click to equip) Locked" at bounding box center [192, 109] width 78 height 138
click at [268, 195] on button "Equip" at bounding box center [296, 195] width 112 height 17
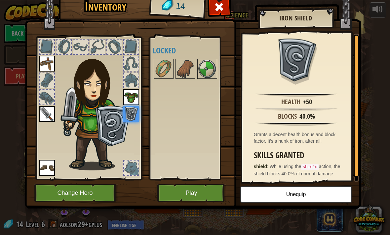
click at [189, 199] on button "Play" at bounding box center [191, 193] width 69 height 18
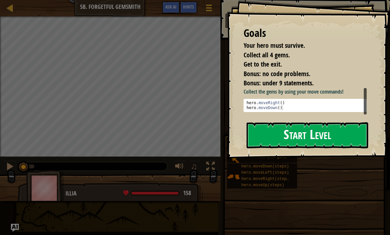
click at [281, 147] on button "Start Level" at bounding box center [307, 136] width 122 height 26
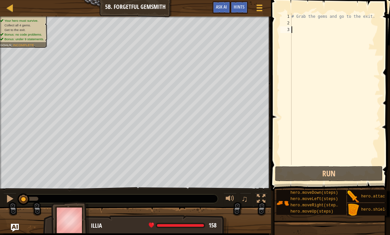
click at [302, 21] on div "# Grab the gems and go to the exit." at bounding box center [335, 95] width 90 height 165
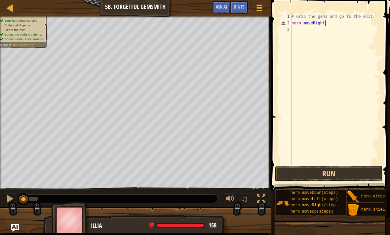
scroll to position [3, 3]
type textarea "hero.moveRight(1)"
type textarea "hero.moveDown(1)"
type textarea "hero.moveRiht(2)"
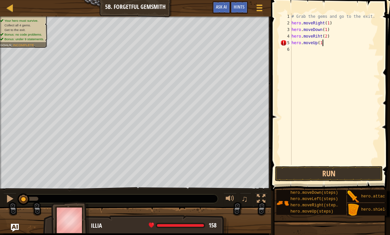
type textarea "hero.moveUp(1)"
type textarea "hero.move.Right"
click at [315, 53] on div "# Grab the gems and go to the exit. hero . moveRight ( 1 ) hero . moveDown ( 1 …" at bounding box center [335, 95] width 90 height 165
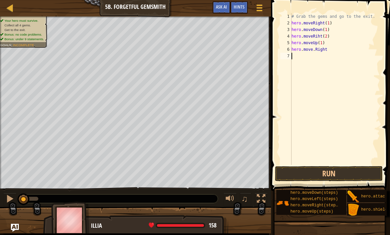
scroll to position [3, 0]
click at [314, 51] on div "# Grab the gems and go to the exit. hero . moveRight ( 1 ) hero . moveDown ( 1 …" at bounding box center [335, 95] width 90 height 165
click at [324, 51] on div "# Grab the gems and go to the exit. hero . moveRight ( 1 ) hero . moveDown ( 1 …" at bounding box center [335, 95] width 90 height 165
click at [343, 172] on button "Run" at bounding box center [329, 173] width 108 height 15
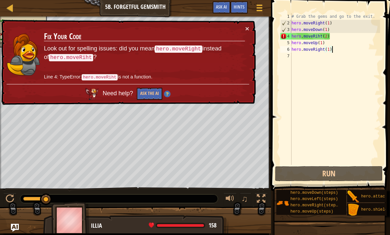
click at [318, 36] on div "# Grab the gems and go to the exit. hero . moveRight ( 1 ) hero . moveDown ( 1 …" at bounding box center [335, 95] width 90 height 165
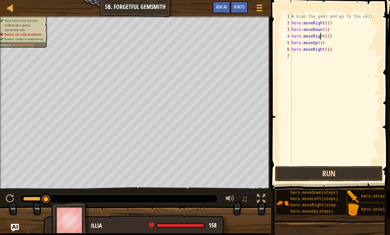
type textarea "hero.moveRight(2)"
click at [353, 175] on button "Run" at bounding box center [329, 173] width 108 height 15
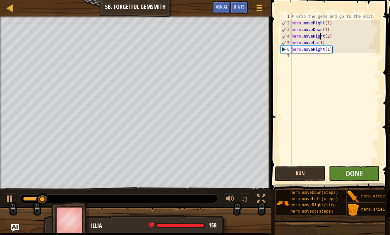
click at [313, 174] on button "Run" at bounding box center [300, 173] width 51 height 15
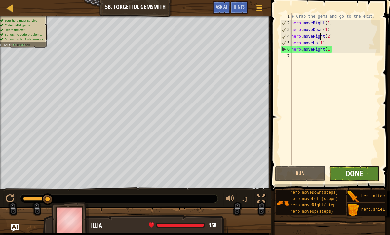
click at [361, 176] on span "Done" at bounding box center [353, 173] width 17 height 11
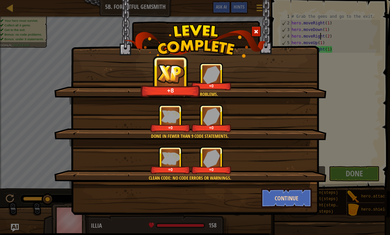
click at [294, 195] on button "Continue" at bounding box center [286, 199] width 51 height 20
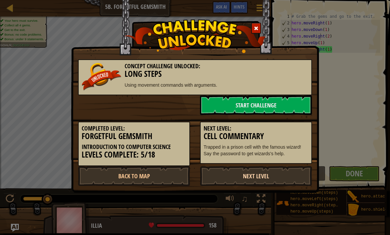
click at [296, 175] on link "Next Level" at bounding box center [256, 176] width 112 height 20
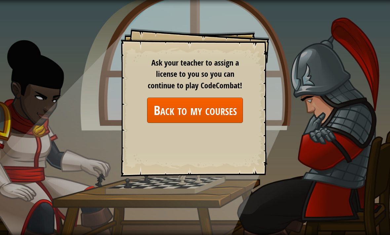
click at [233, 121] on link "Back to my courses" at bounding box center [195, 110] width 96 height 25
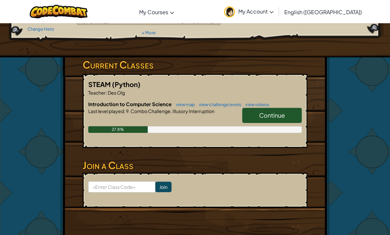
scroll to position [78, 0]
click at [264, 113] on span "Continue" at bounding box center [272, 116] width 26 height 8
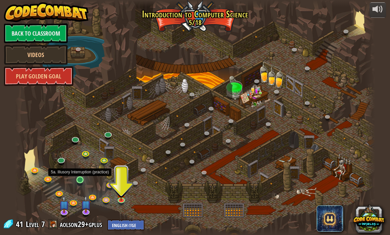
click at [84, 179] on link at bounding box center [80, 180] width 13 height 13
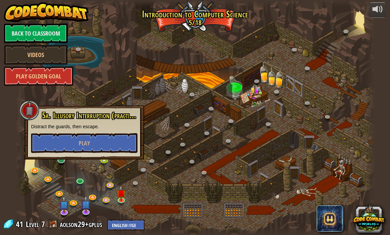
click at [149, 180] on div at bounding box center [195, 117] width 360 height 235
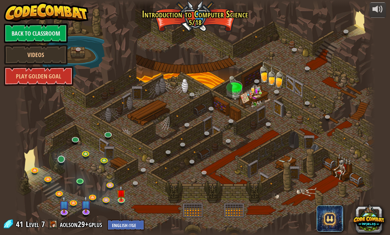
click at [62, 163] on link at bounding box center [61, 159] width 13 height 13
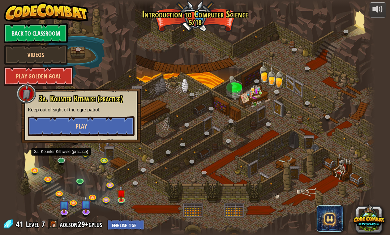
click at [97, 127] on button "Play" at bounding box center [81, 127] width 106 height 20
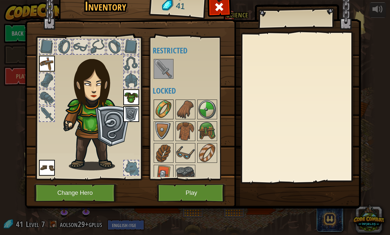
click at [168, 106] on img at bounding box center [163, 109] width 18 height 18
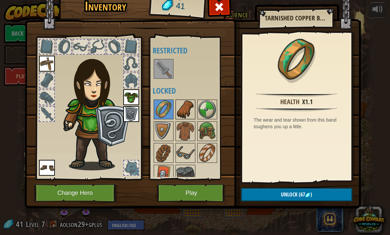
click at [177, 103] on img at bounding box center [185, 109] width 18 height 18
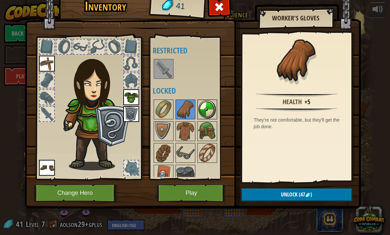
click at [206, 104] on img at bounding box center [207, 109] width 18 height 18
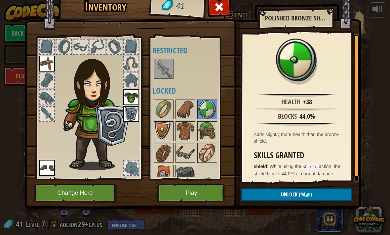
click at [163, 129] on img at bounding box center [163, 131] width 18 height 18
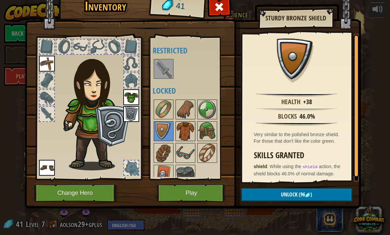
click at [189, 131] on img at bounding box center [185, 131] width 18 height 18
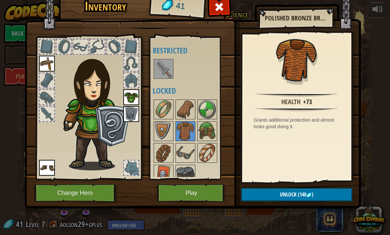
click at [207, 188] on button "Play" at bounding box center [191, 193] width 69 height 18
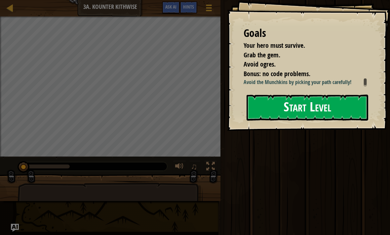
click at [338, 121] on button "Start Level" at bounding box center [307, 108] width 122 height 26
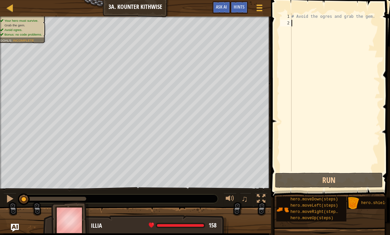
click at [307, 23] on div "# Avoid the ogres and grab the gem." at bounding box center [335, 99] width 90 height 172
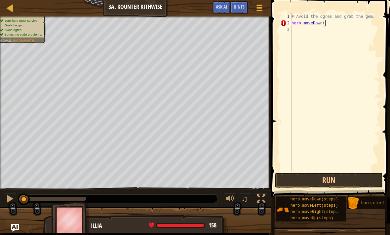
scroll to position [3, 3]
type textarea "hero.moveDown(1)"
type textarea "hero.moveRight(2)"
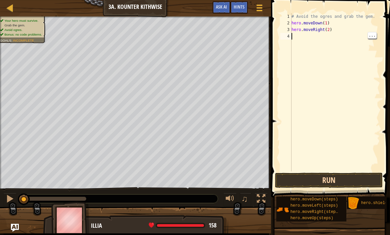
click at [352, 184] on button "Run" at bounding box center [329, 180] width 108 height 15
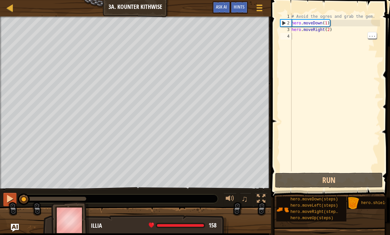
click at [11, 195] on div at bounding box center [10, 199] width 9 height 9
click at [7, 192] on div "♫" at bounding box center [135, 198] width 271 height 20
click at [327, 24] on div "# Avoid the ogres and grab the gem. hero . moveDown ( 1 ) hero . moveRight ( 2 )" at bounding box center [335, 99] width 90 height 172
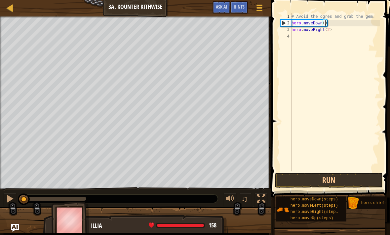
scroll to position [3, 3]
click at [329, 31] on div "# Avoid the ogres and grab the gem. hero . moveDown ( 2 ) hero . moveRight ( 2 )" at bounding box center [335, 99] width 90 height 172
type textarea "hero.moveRight(1)"
click at [312, 39] on div "# Avoid the ogres and grab the gem. hero . moveDown ( 2 ) hero . moveRight ( 1 )" at bounding box center [335, 99] width 90 height 172
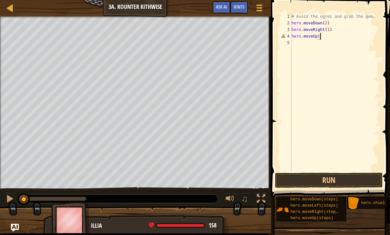
scroll to position [3, 2]
type textarea "hero.moveUp(1)"
type textarea "hero.moveRight(1)"
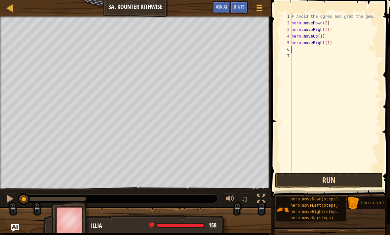
click at [362, 173] on button "Run" at bounding box center [329, 180] width 108 height 15
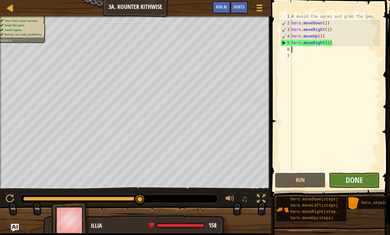
click at [368, 174] on button "Done" at bounding box center [354, 180] width 51 height 15
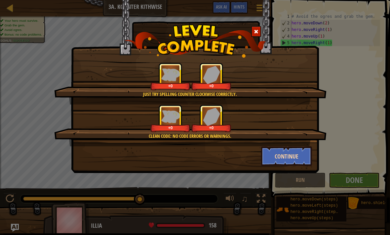
click at [296, 152] on button "Continue" at bounding box center [286, 157] width 51 height 20
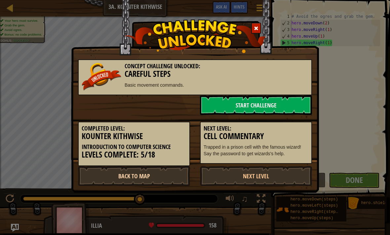
click at [160, 172] on link "Back to Map" at bounding box center [134, 176] width 112 height 20
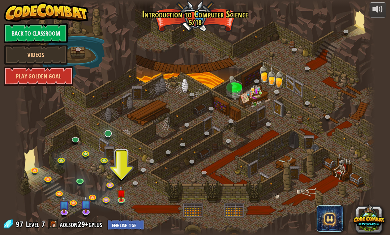
click at [110, 130] on link at bounding box center [108, 133] width 13 height 13
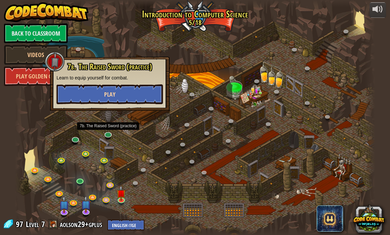
click at [122, 91] on button "Play" at bounding box center [109, 95] width 106 height 20
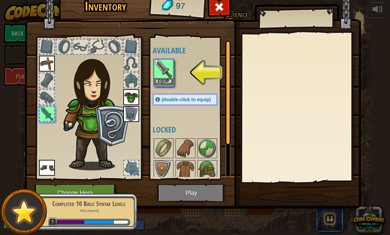
click at [159, 71] on img at bounding box center [163, 69] width 18 height 18
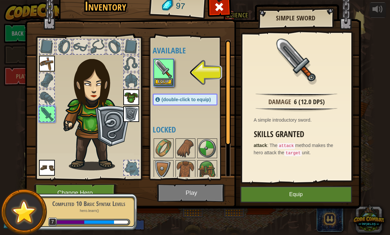
click at [273, 195] on button "Equip" at bounding box center [296, 195] width 112 height 17
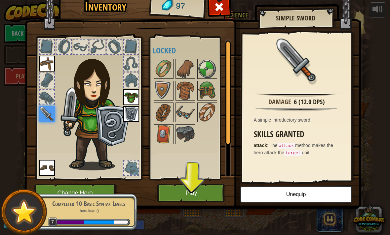
click at [198, 200] on button "Play" at bounding box center [191, 193] width 69 height 18
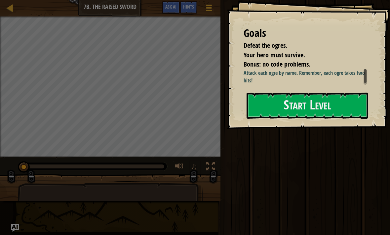
click at [306, 129] on div "Goals Defeat the ogres. Your hero must survive. Bonus: no code problems. Attack…" at bounding box center [308, 64] width 163 height 129
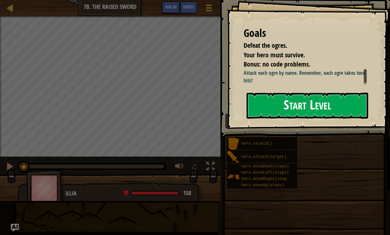
click at [304, 108] on button "Start Level" at bounding box center [307, 106] width 122 height 26
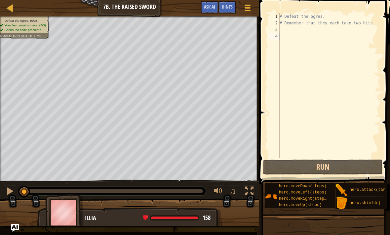
click at [294, 26] on div "# Defeat the ogres. # Remember that they each take two hits." at bounding box center [329, 92] width 102 height 159
type textarea "H"
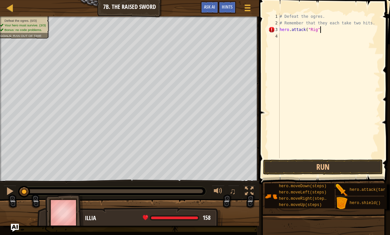
scroll to position [3, 3]
type textarea "hero.attack("Rig")"
type textarea "hero.attack("Gurt")"
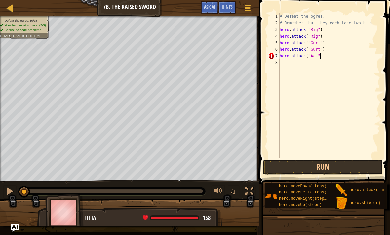
type textarea "hero.attack("Ack")"
click at [351, 163] on button "Run" at bounding box center [322, 167] width 119 height 15
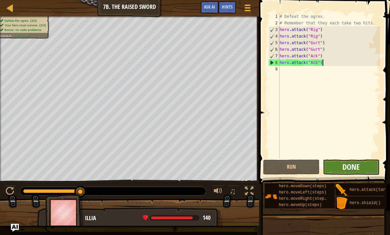
click at [352, 166] on span "Done" at bounding box center [350, 167] width 17 height 11
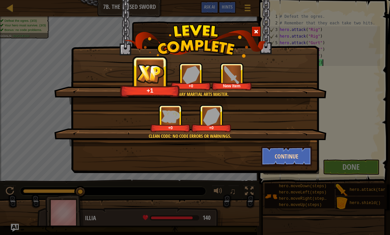
click at [297, 155] on button "Continue" at bounding box center [286, 157] width 51 height 20
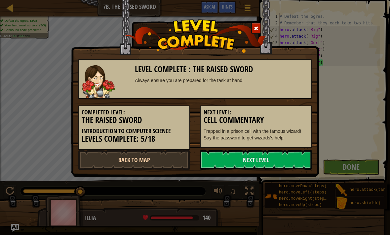
click at [166, 159] on link "Back to Map" at bounding box center [134, 160] width 112 height 20
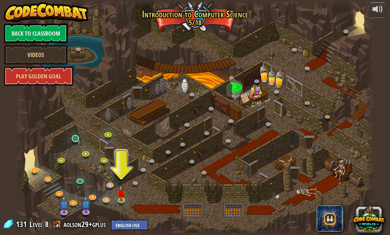
click at [76, 136] on link at bounding box center [75, 138] width 13 height 13
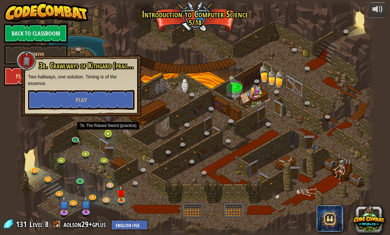
click at [108, 135] on link at bounding box center [108, 134] width 13 height 13
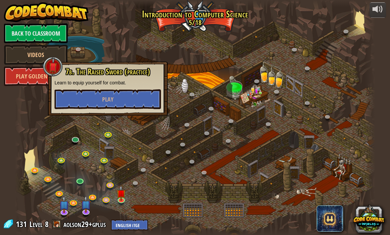
click at [68, 142] on div at bounding box center [195, 117] width 360 height 235
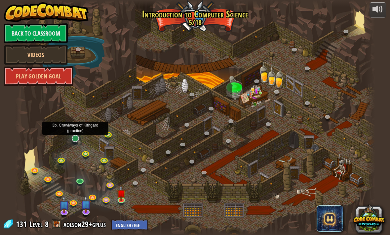
click at [74, 141] on link at bounding box center [75, 138] width 13 height 13
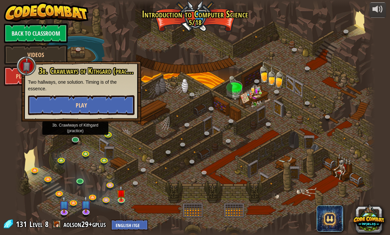
click at [101, 108] on button "Play" at bounding box center [81, 105] width 106 height 20
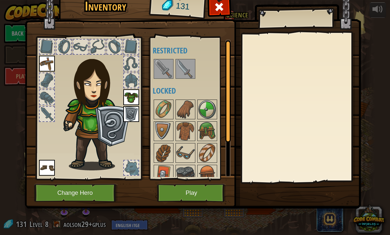
click at [187, 186] on button "Play" at bounding box center [191, 193] width 69 height 18
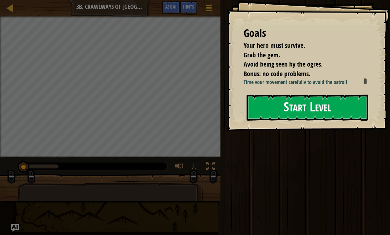
click at [333, 102] on button "Start Level" at bounding box center [307, 108] width 122 height 26
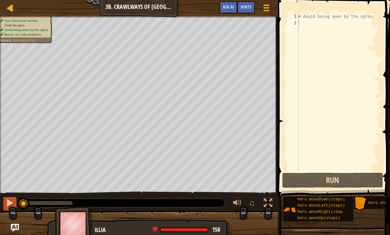
click at [12, 203] on div at bounding box center [10, 203] width 9 height 9
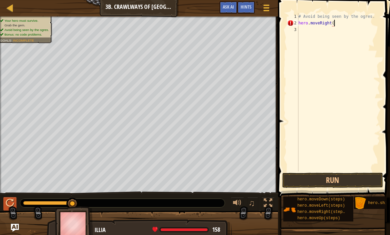
scroll to position [3, 3]
type textarea "hero.moveRight(2)"
click at [351, 179] on button "Run" at bounding box center [332, 180] width 101 height 15
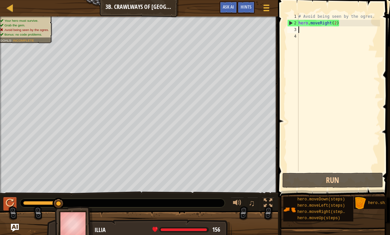
click at [10, 199] on div at bounding box center [10, 203] width 9 height 9
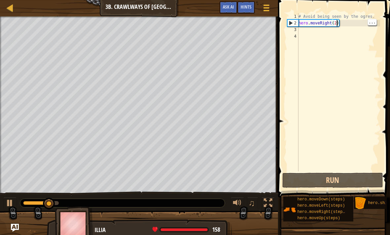
click at [336, 26] on div "# Avoid being seen by the ogres. hero . moveRight ( 2 )" at bounding box center [338, 99] width 83 height 172
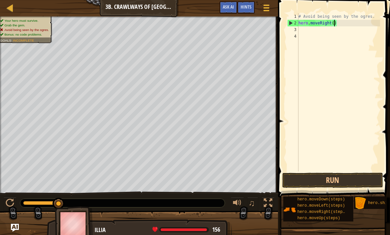
type textarea "hero.moveRight(1)"
click at [309, 24] on div "# Avoid being seen by the ogres. hero . moveRight ( 1 )" at bounding box center [338, 99] width 83 height 172
click at [308, 29] on div "# Avoid being seen by the ogres. hero . moveRight ( 1 )" at bounding box center [338, 99] width 83 height 172
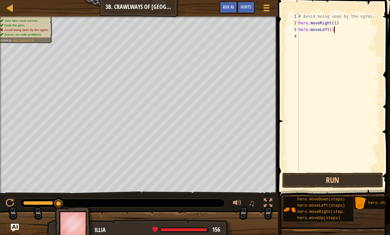
type textarea "hero.moveLeft(1)"
type textarea "hero.moveRight(2)"
click at [346, 177] on button "Run" at bounding box center [332, 180] width 101 height 15
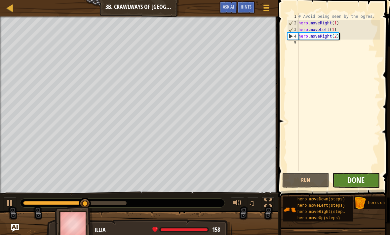
click at [361, 176] on span "Done" at bounding box center [355, 180] width 17 height 11
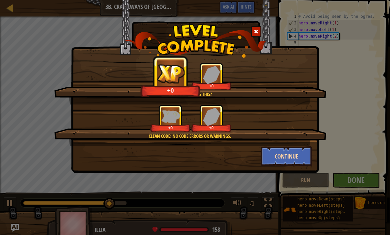
click at [295, 155] on button "Continue" at bounding box center [286, 157] width 51 height 20
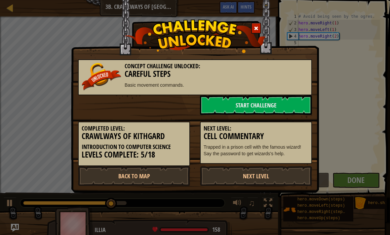
click at [297, 157] on div "Next Level: Cell Commentary Trapped in a prison cell with the famous wizard! Sa…" at bounding box center [256, 143] width 112 height 43
click at [151, 170] on link "Back to Map" at bounding box center [134, 176] width 112 height 20
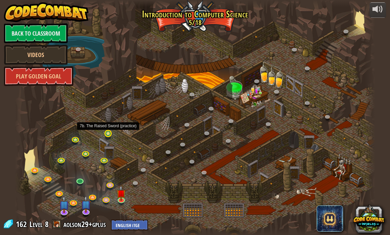
click at [108, 136] on link at bounding box center [108, 134] width 13 height 13
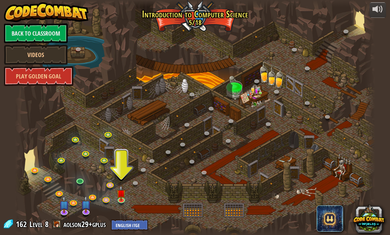
click at [138, 194] on div at bounding box center [195, 117] width 360 height 235
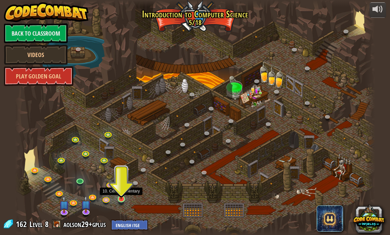
click at [120, 202] on link at bounding box center [121, 200] width 13 height 13
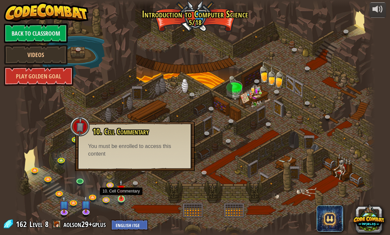
click at [120, 202] on link at bounding box center [121, 200] width 13 height 13
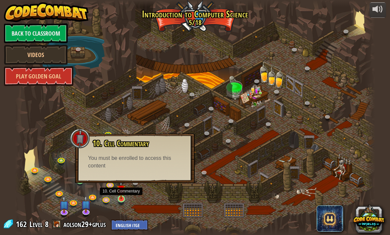
click at [120, 202] on link at bounding box center [121, 200] width 13 height 13
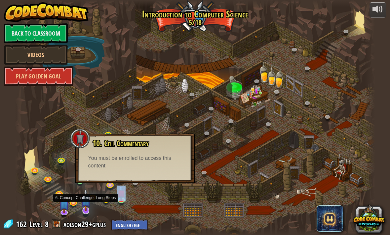
click at [81, 210] on img at bounding box center [86, 200] width 10 height 23
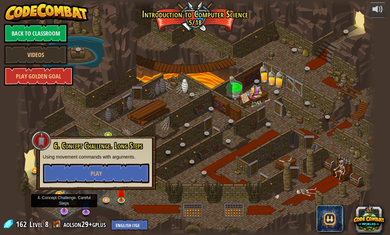
click at [66, 210] on img at bounding box center [64, 200] width 10 height 23
